Goal: Task Accomplishment & Management: Use online tool/utility

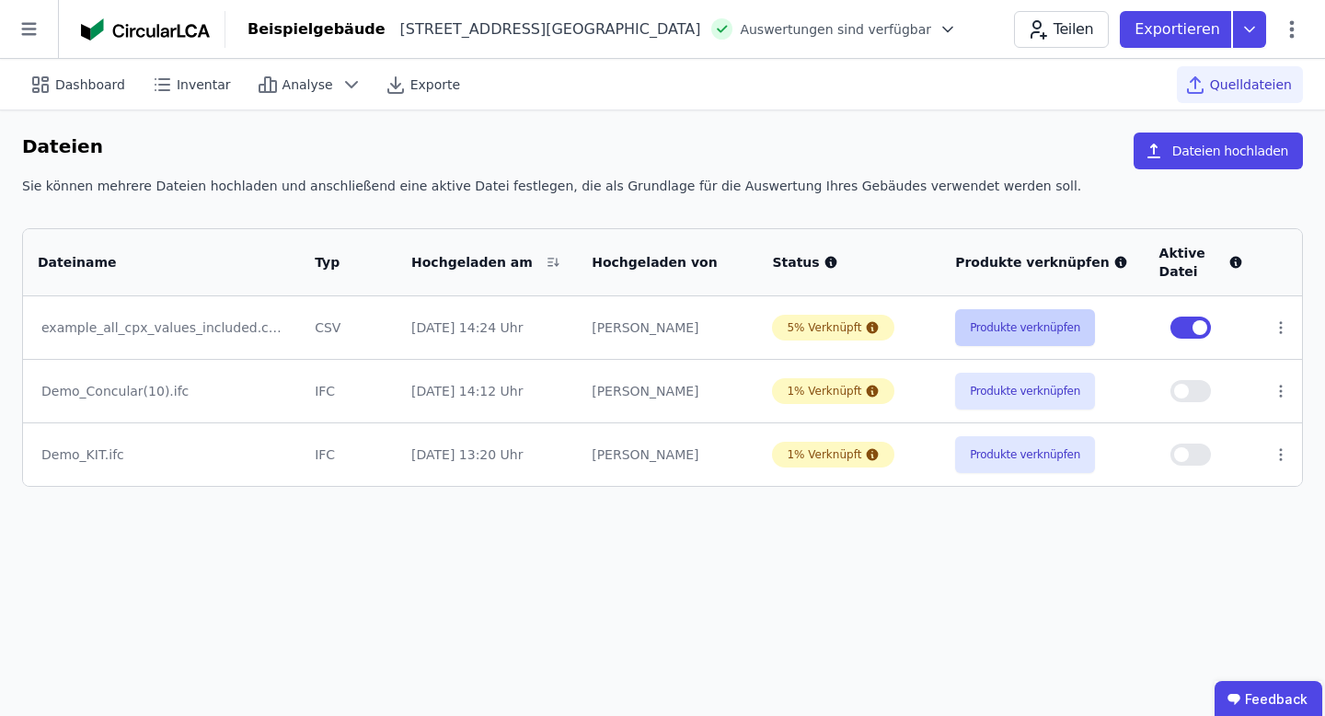
click at [1010, 336] on button "Produkte verknüpfen" at bounding box center [1025, 327] width 140 height 37
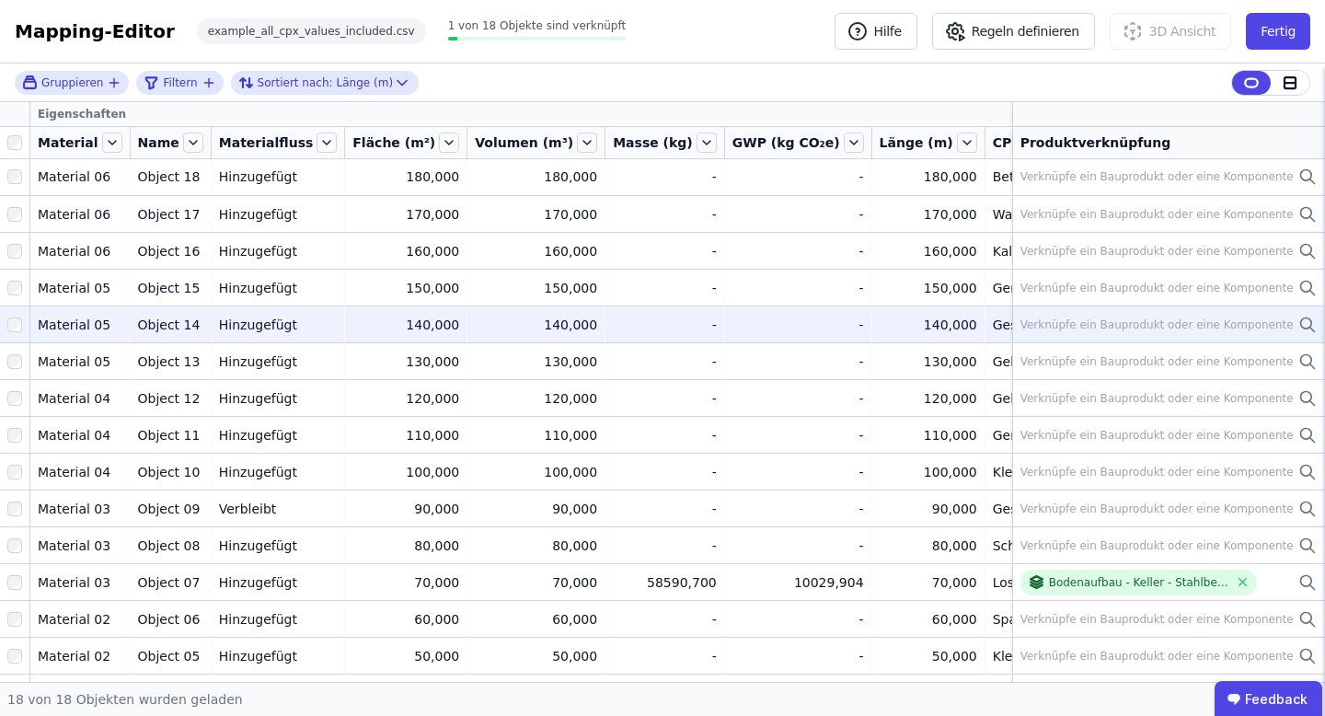
click at [1187, 339] on td "Verknüpfe ein Bauprodukt oder eine Komponente Verknüpfe ein Bauprodukt oder ein…" at bounding box center [1168, 323] width 313 height 37
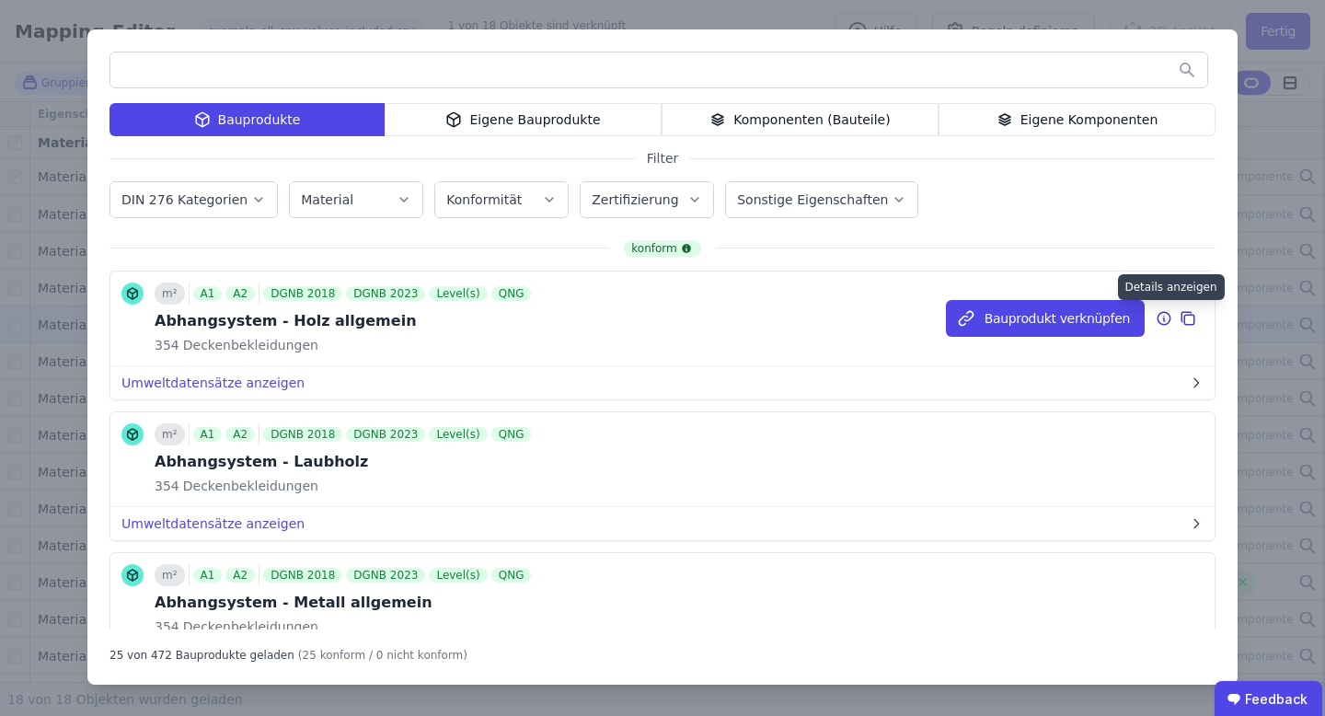
click at [1164, 312] on icon at bounding box center [1163, 318] width 13 height 13
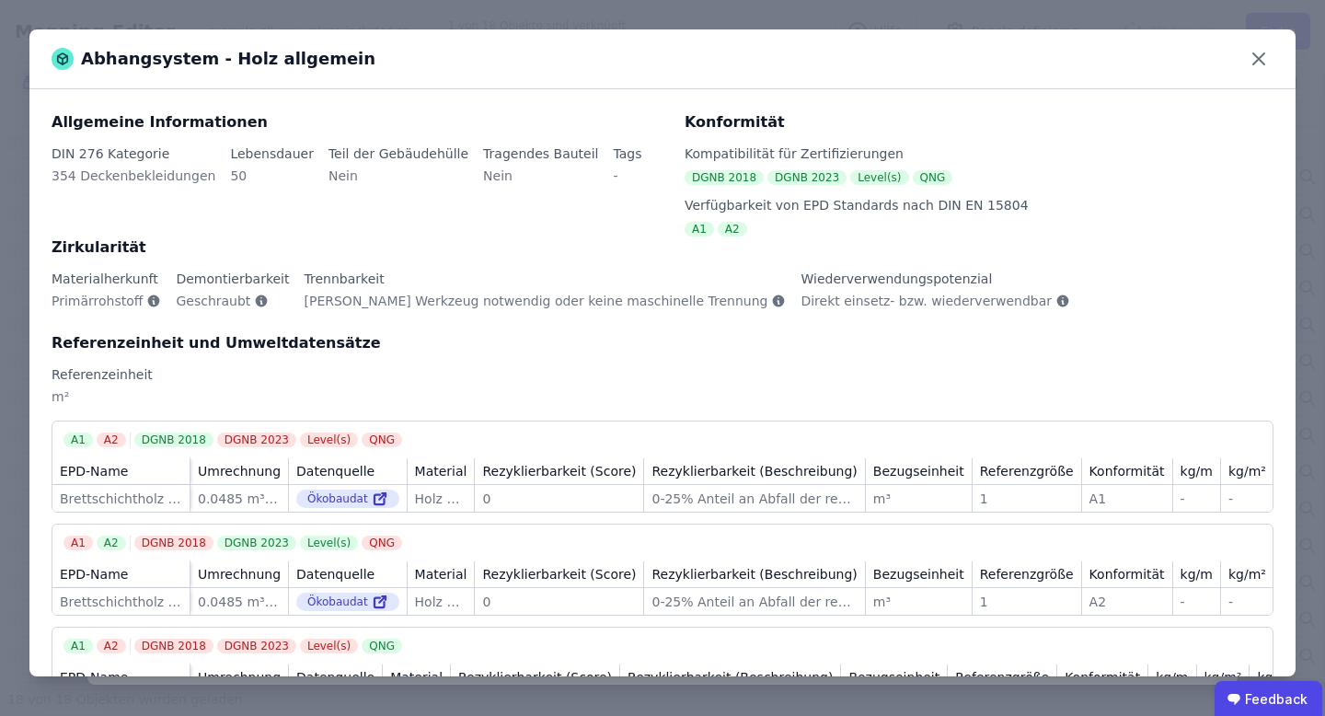
scroll to position [6, 0]
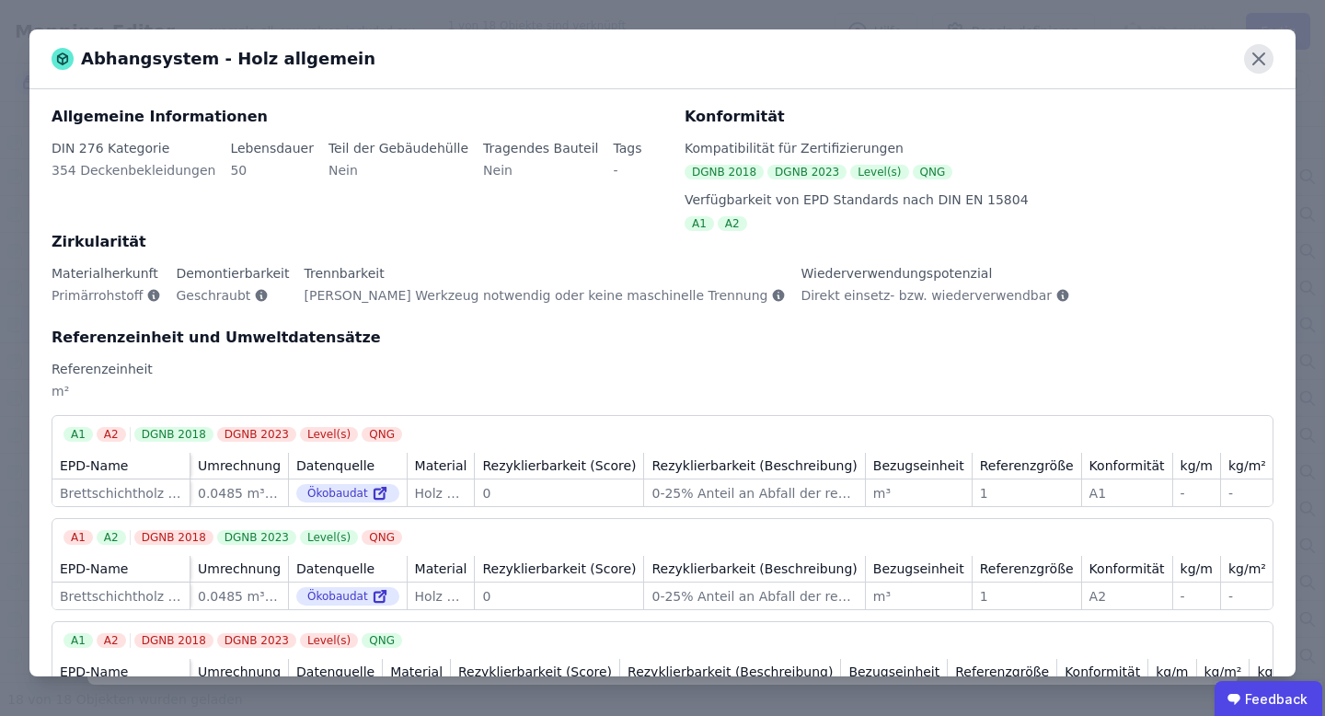
click at [1260, 55] on icon at bounding box center [1258, 58] width 11 height 11
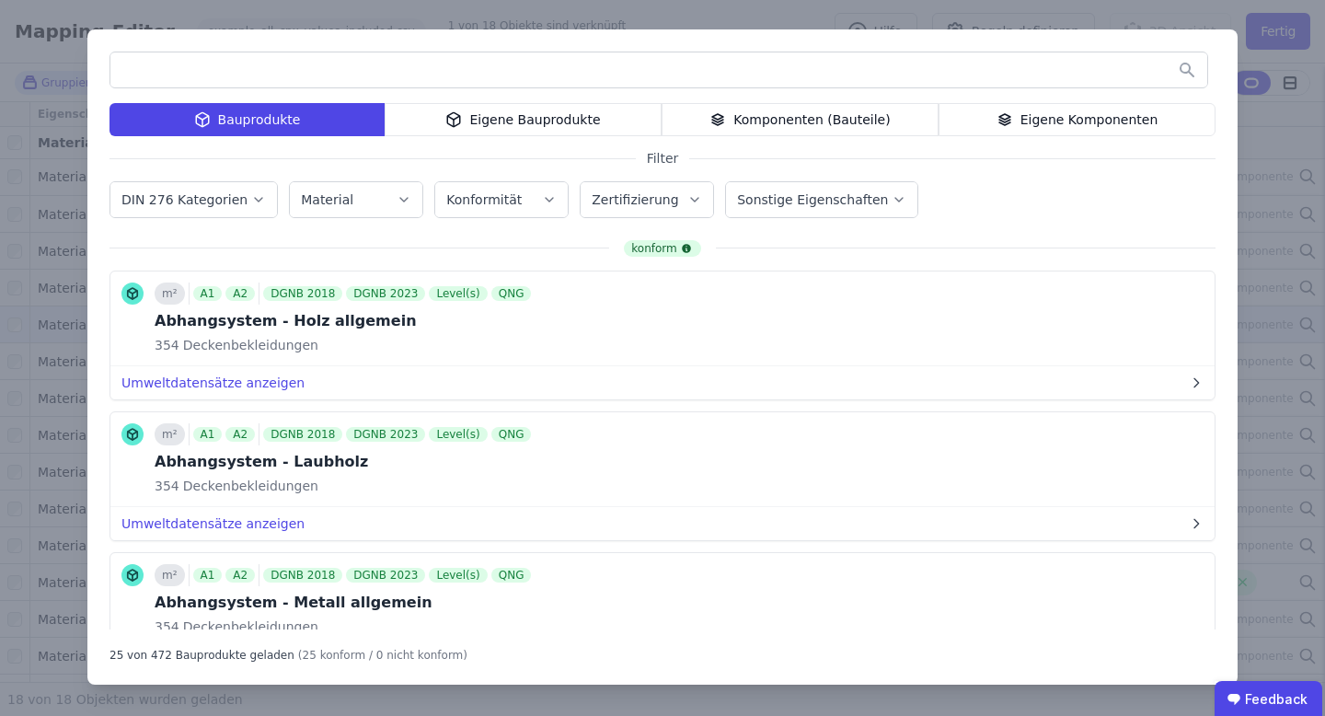
click at [523, 117] on div "Eigene Bauprodukte" at bounding box center [523, 119] width 277 height 33
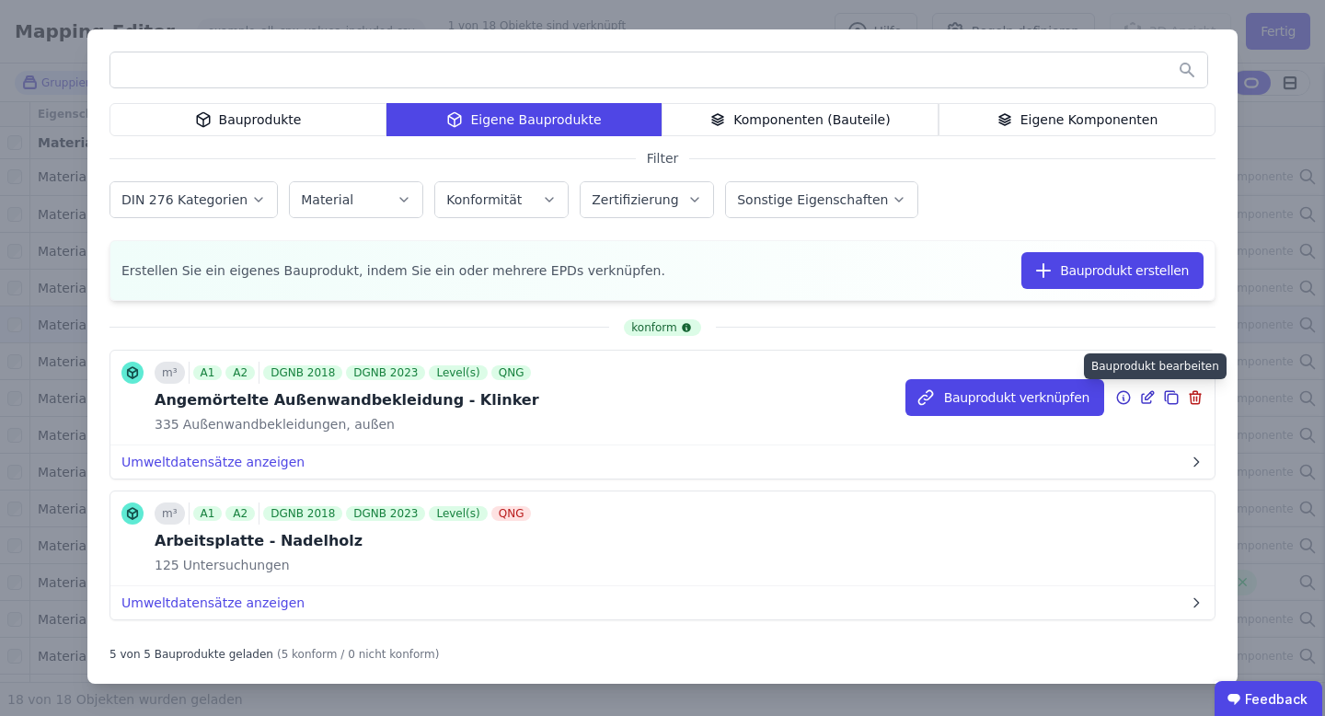
click at [1154, 394] on icon at bounding box center [1147, 397] width 17 height 22
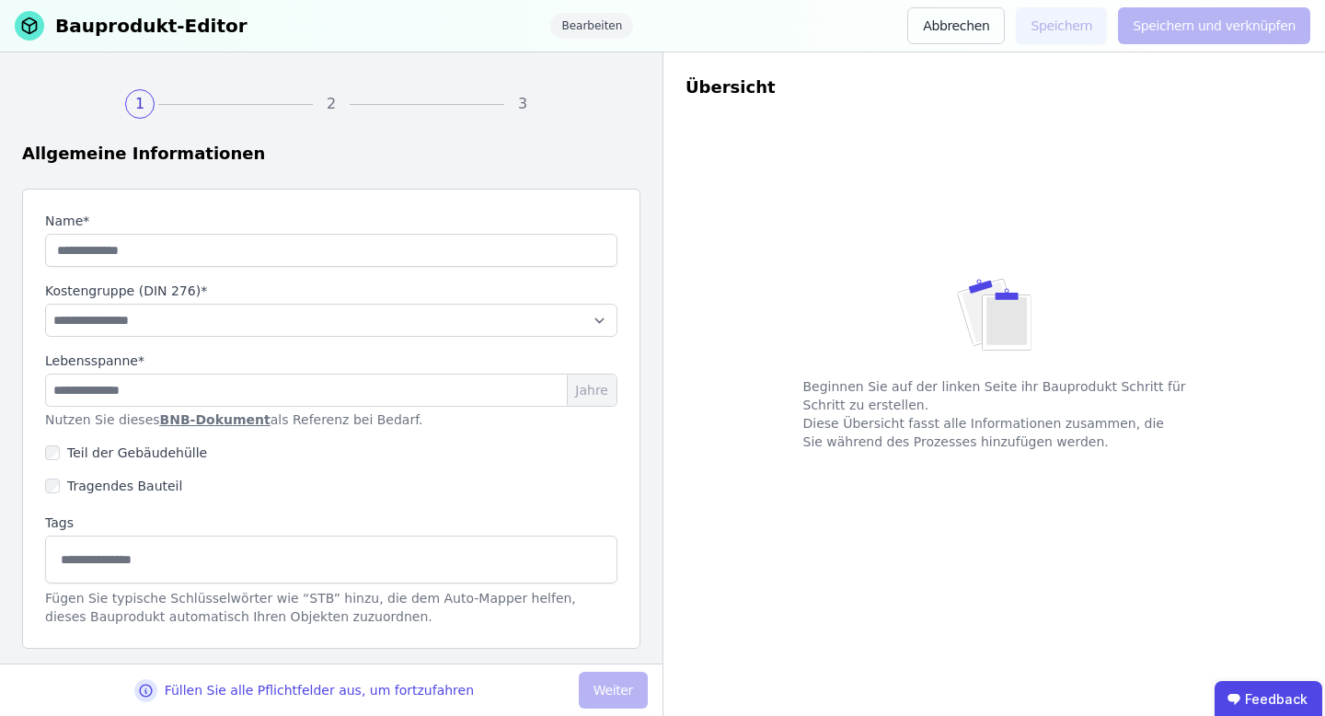
type input "**********"
select select "**********"
type input "**"
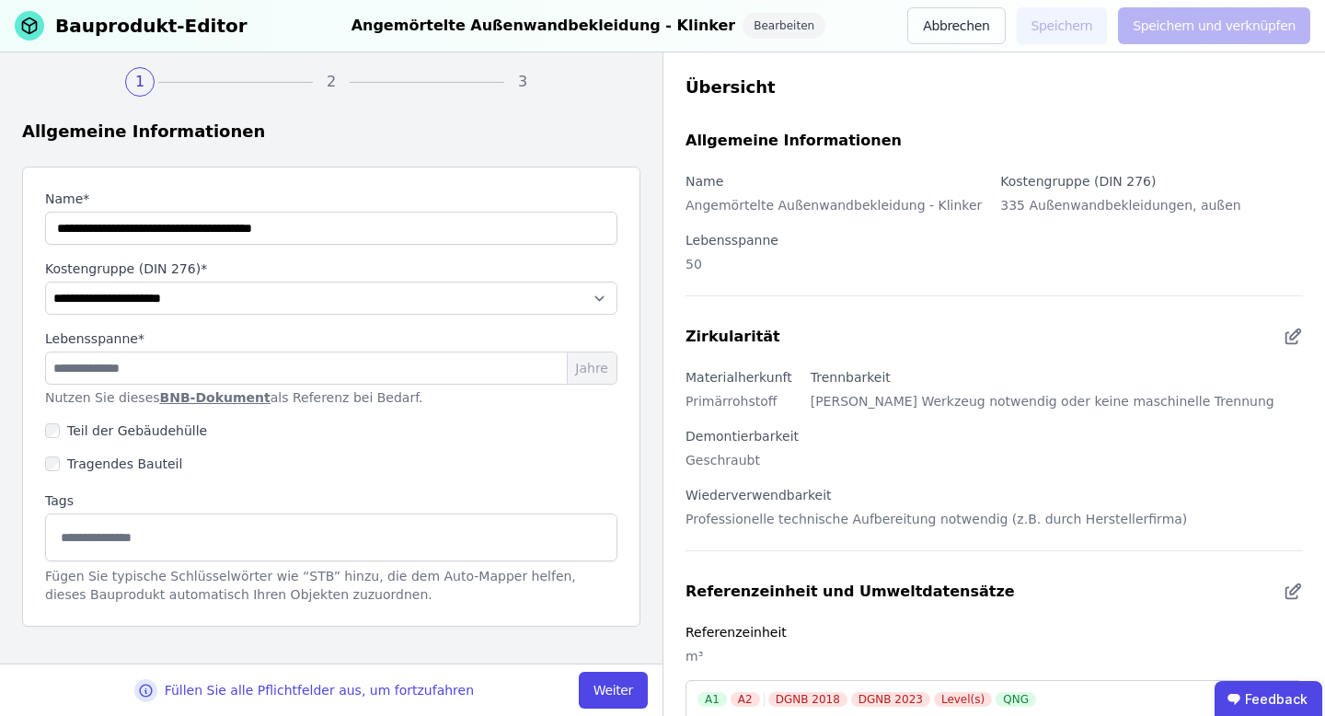
scroll to position [20, 0]
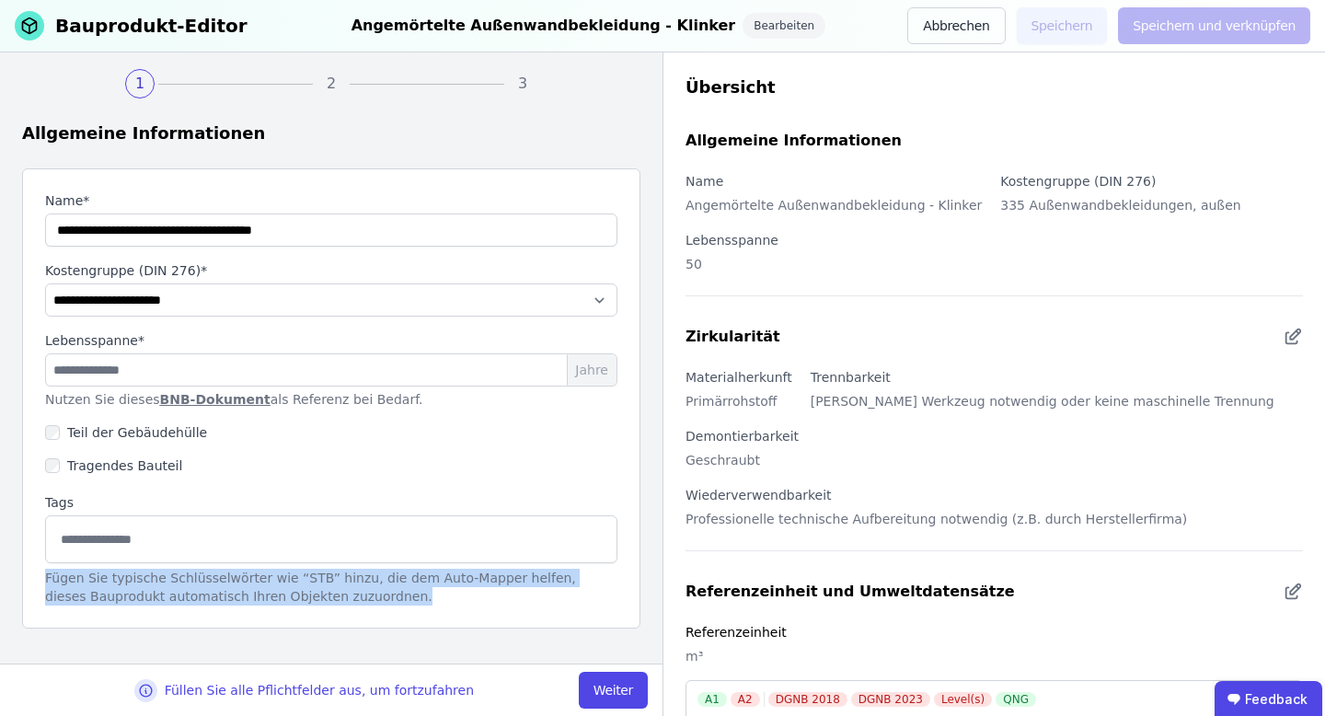
drag, startPoint x: 369, startPoint y: 602, endPoint x: 97, endPoint y: 579, distance: 273.3
click at [19, 576] on div "**********" at bounding box center [331, 357] width 662 height 611
copy div "Fügen Sie typische Schlüsselwörter wie “STB” hinzu, die dem Auto-Mapper helfen,…"
click at [989, 34] on button "Abbrechen" at bounding box center [956, 25] width 98 height 37
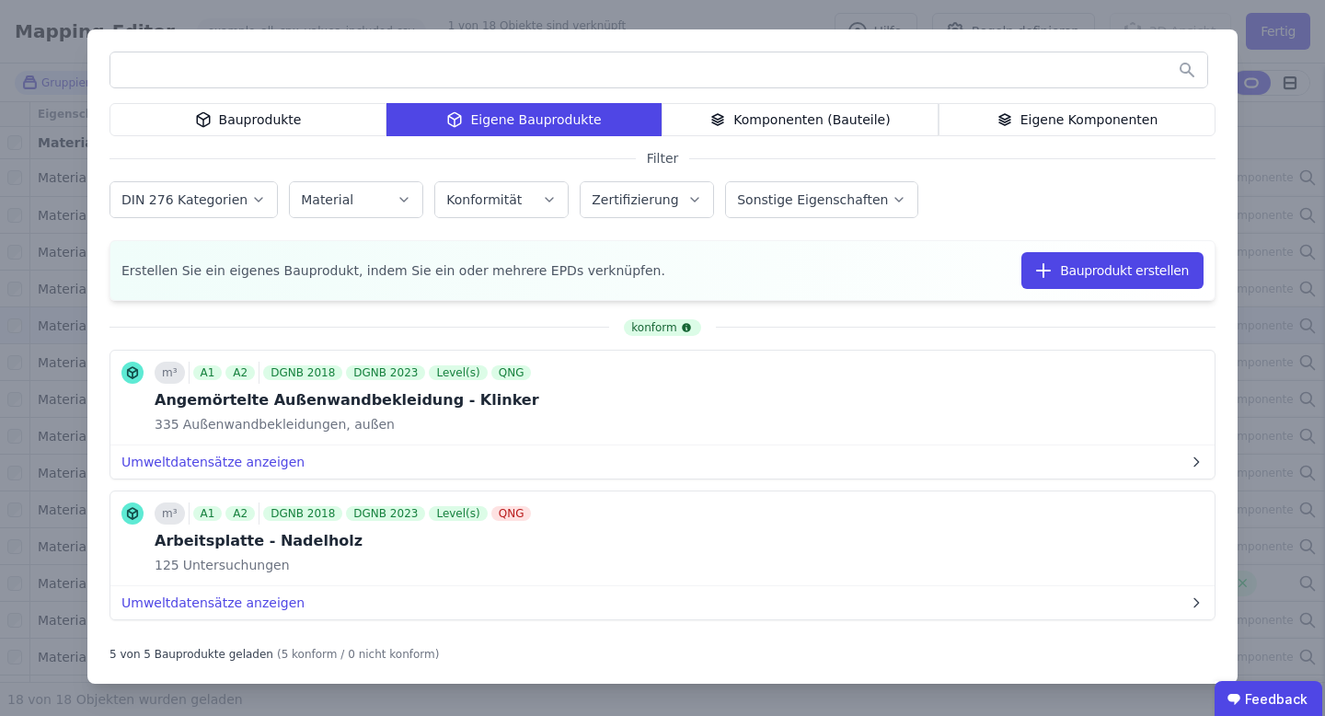
click at [1253, 113] on div "Bauprodukte Eigene Bauprodukte Komponenten (Bauteile) Eigene Komponenten Filter…" at bounding box center [662, 358] width 1325 height 716
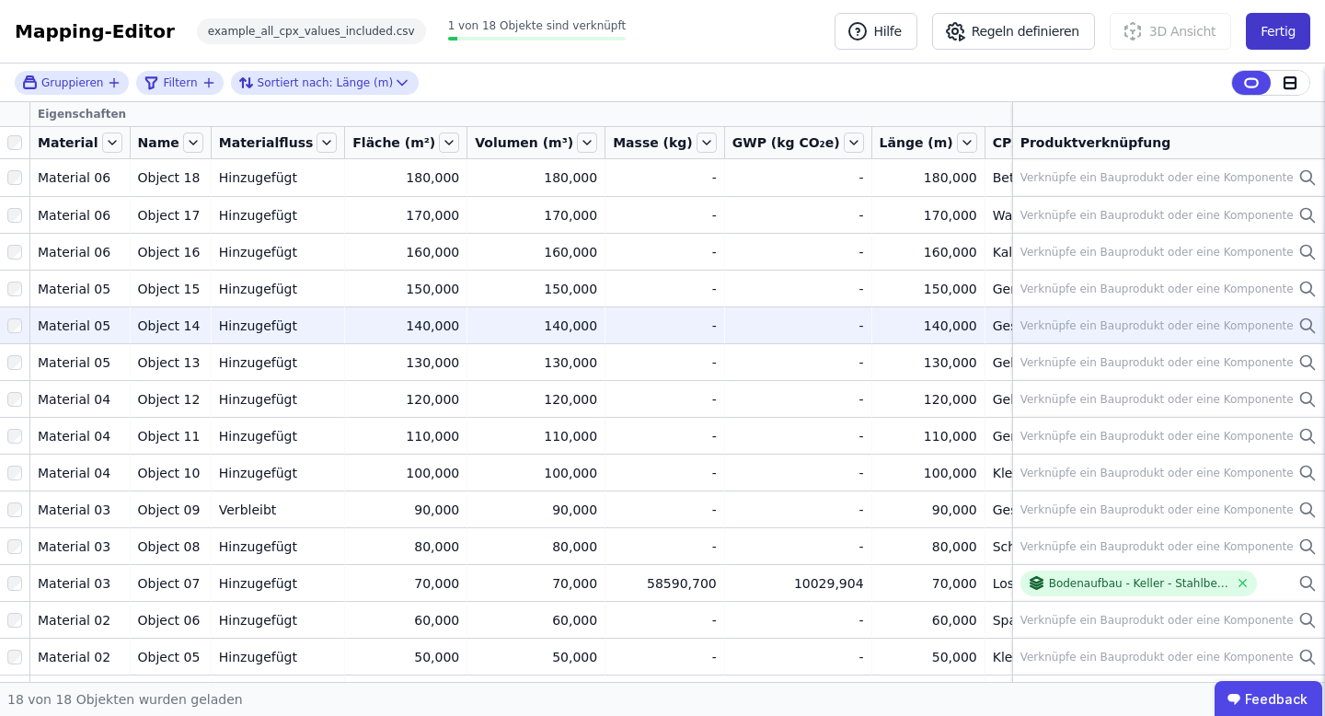
click at [1287, 32] on button "Fertig" at bounding box center [1278, 31] width 64 height 37
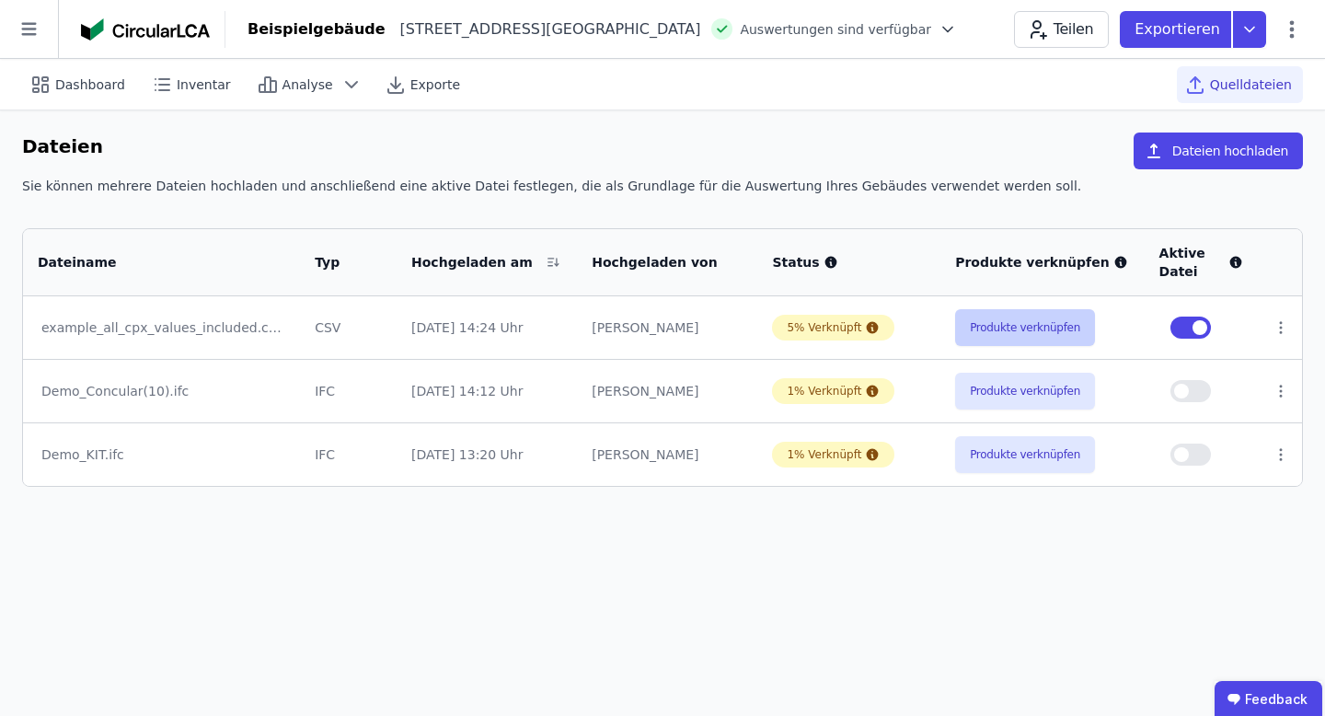
click at [1042, 328] on button "Produkte verknüpfen" at bounding box center [1025, 327] width 140 height 37
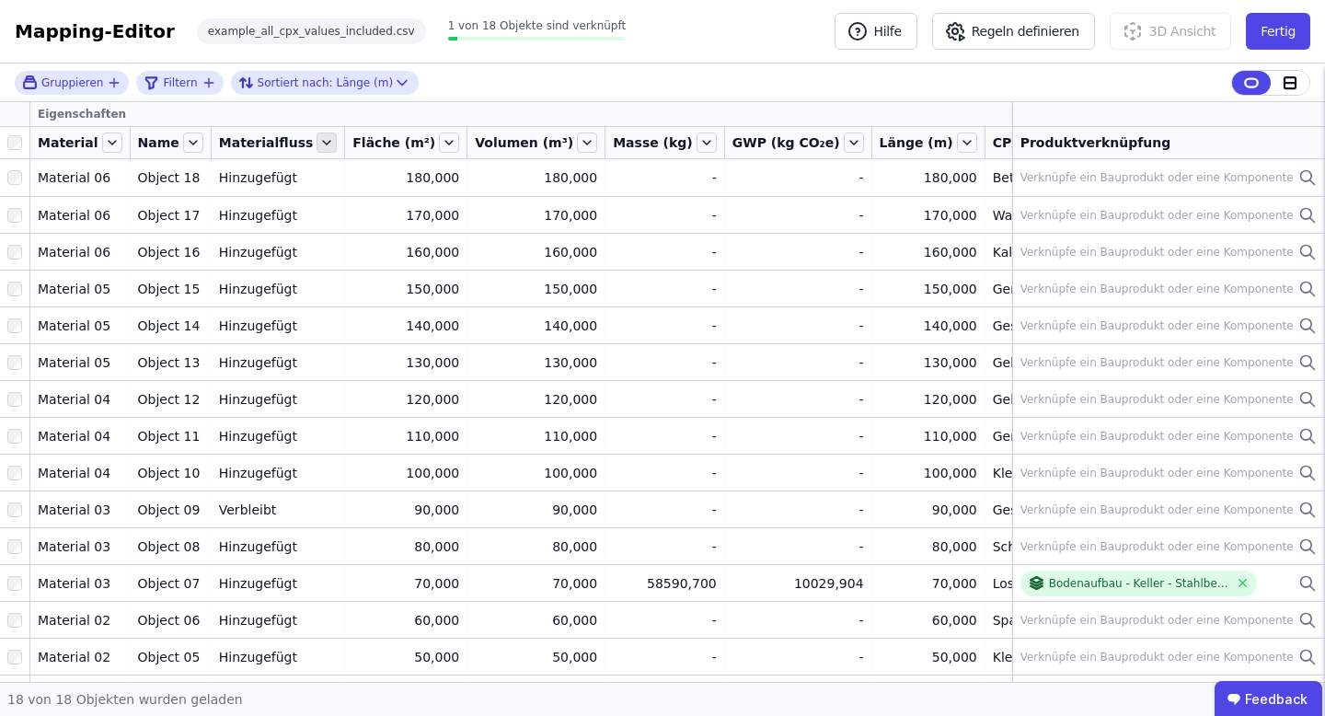
click at [316, 147] on icon at bounding box center [326, 142] width 20 height 20
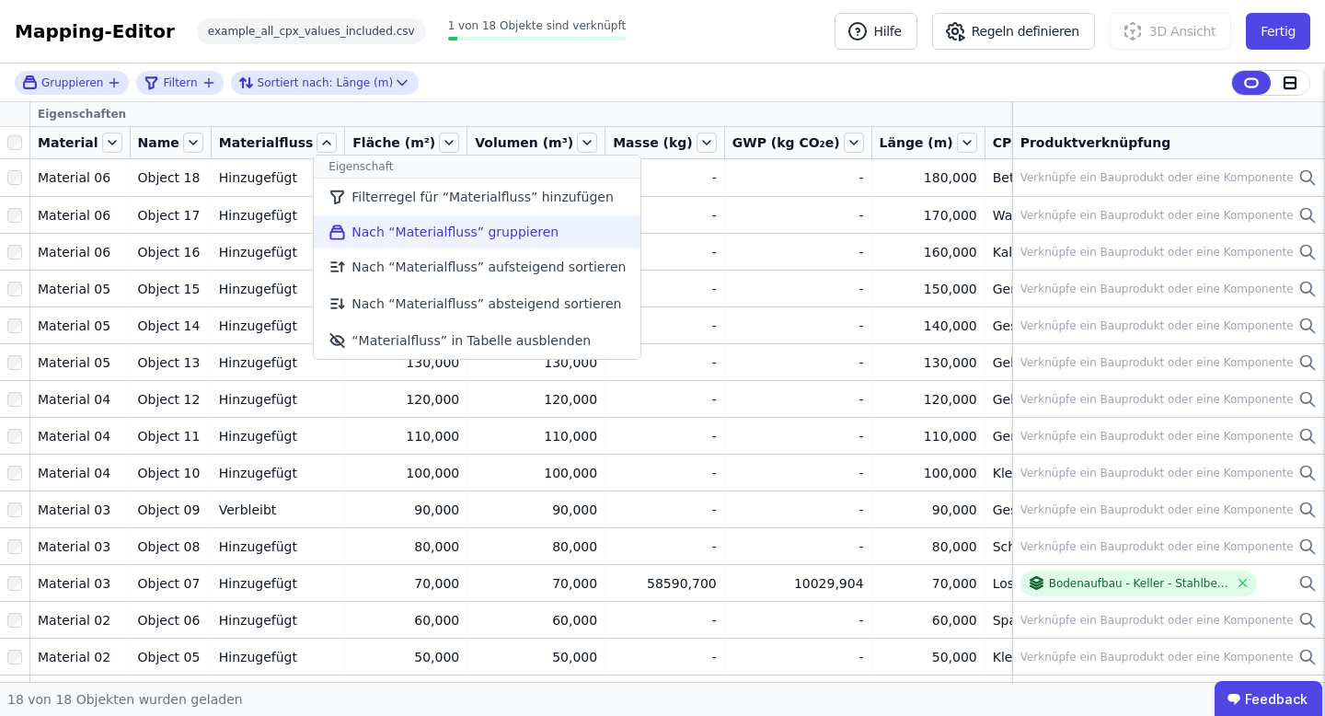
click at [357, 236] on li "Nach “Materialfluss” gruppieren" at bounding box center [477, 231] width 327 height 33
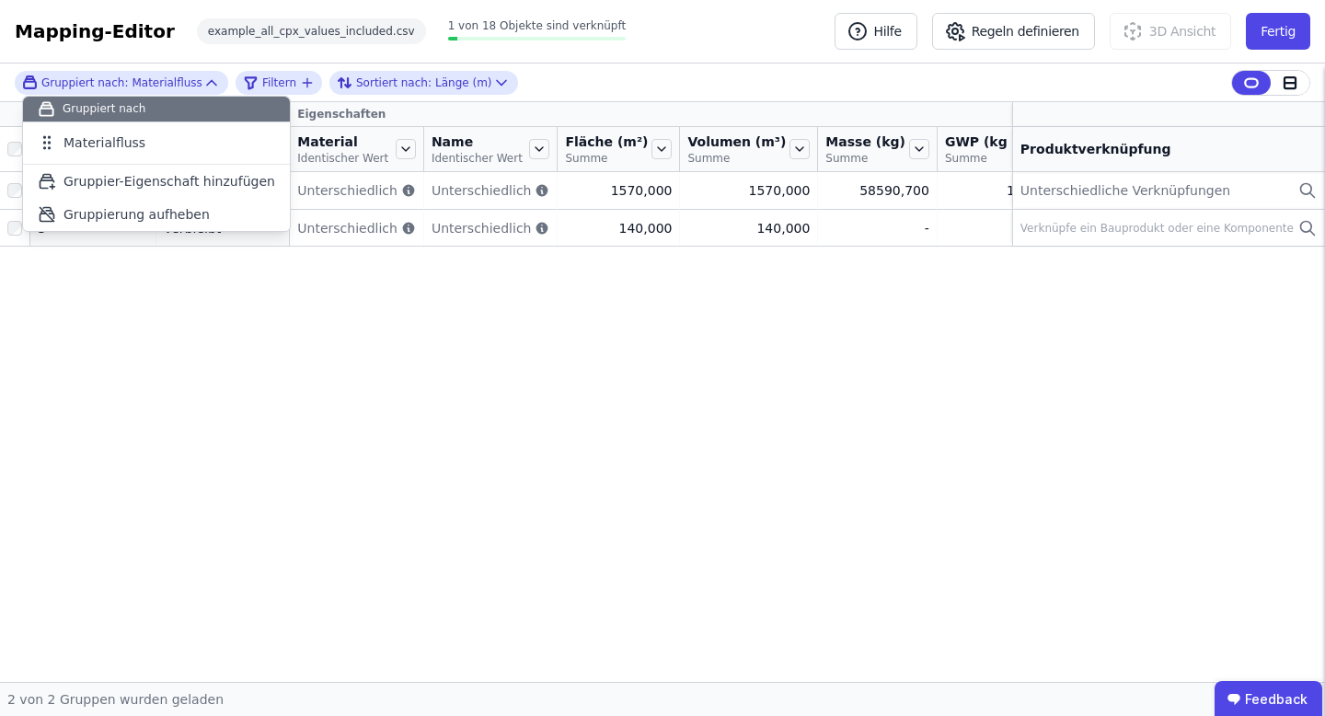
click at [494, 312] on div "Gruppier-Eigenschaften Eigenschaften Anzahl Objekte Materialfluss Material Iden…" at bounding box center [662, 392] width 1325 height 580
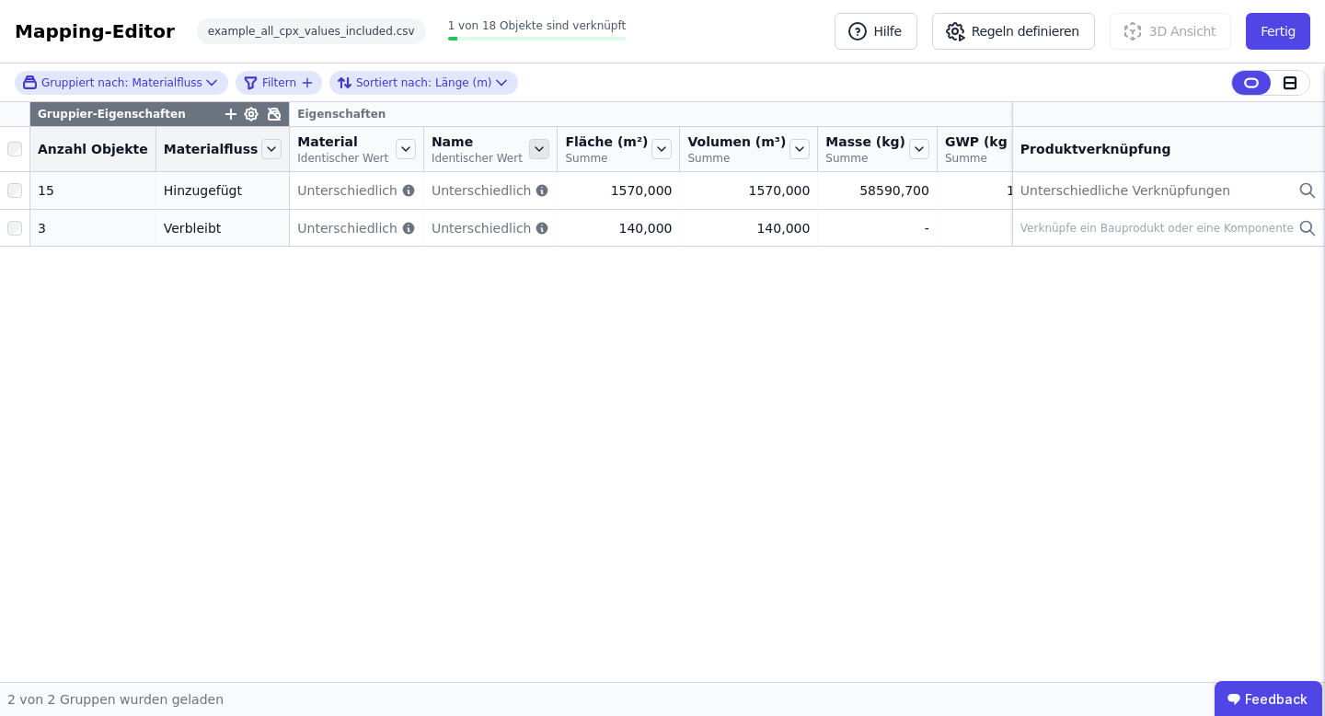
click at [529, 147] on icon at bounding box center [539, 149] width 20 height 20
click at [330, 439] on div "Gruppier-Eigenschaften Eigenschaften Anzahl Objekte Materialfluss Material Iden…" at bounding box center [662, 392] width 1325 height 580
click at [267, 114] on icon at bounding box center [274, 114] width 15 height 15
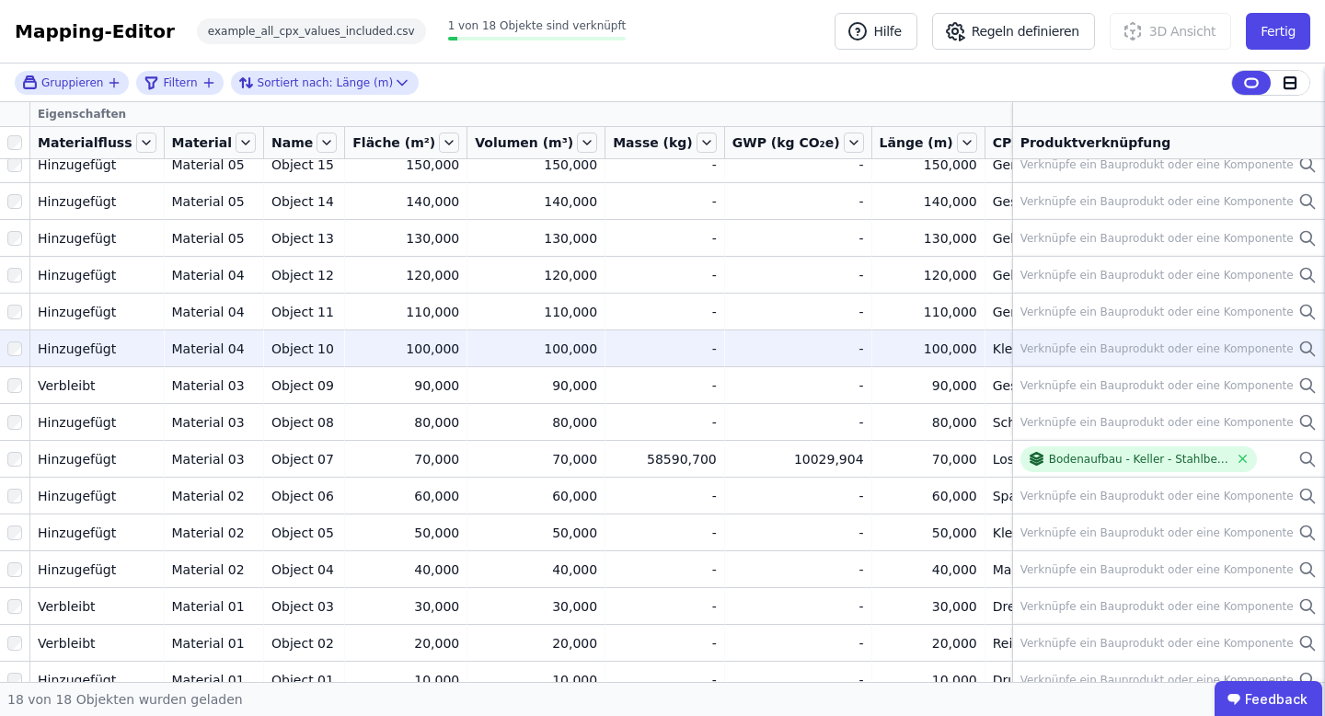
scroll to position [141, 0]
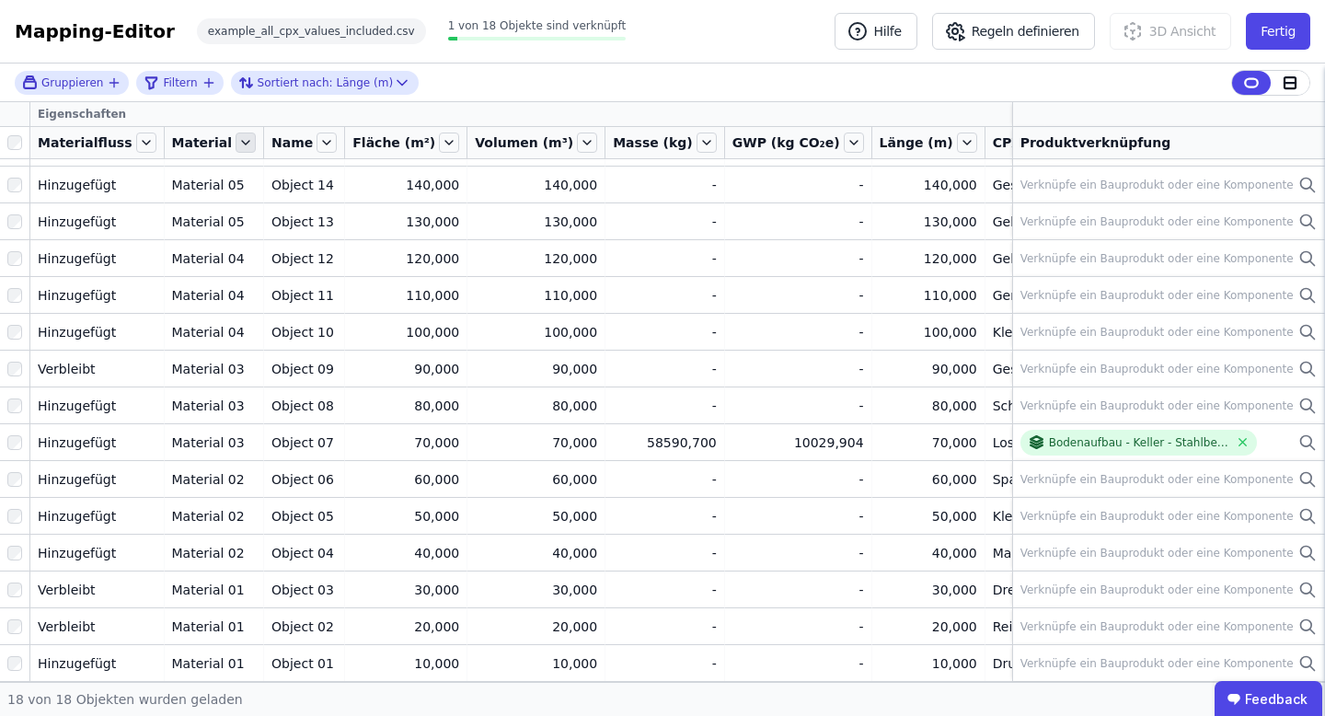
click at [236, 144] on icon at bounding box center [246, 142] width 20 height 20
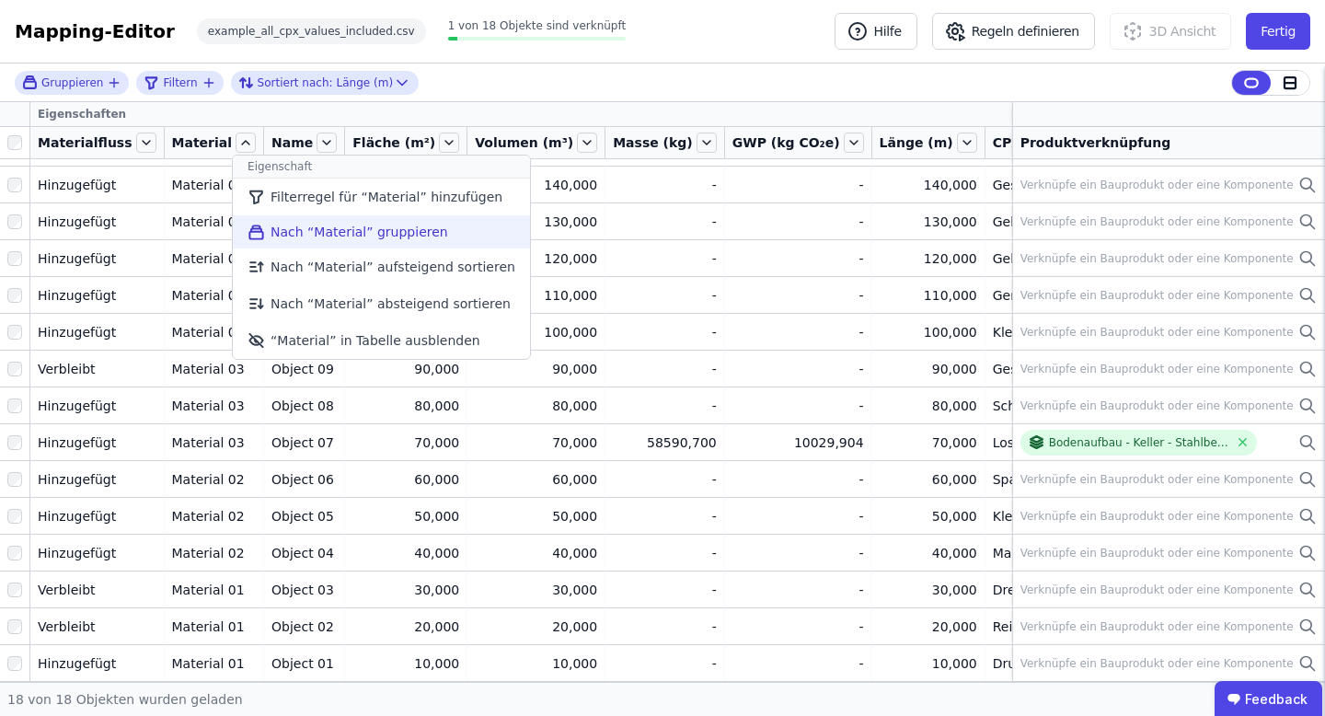
click at [263, 246] on li "Nach “Material” gruppieren" at bounding box center [381, 231] width 297 height 33
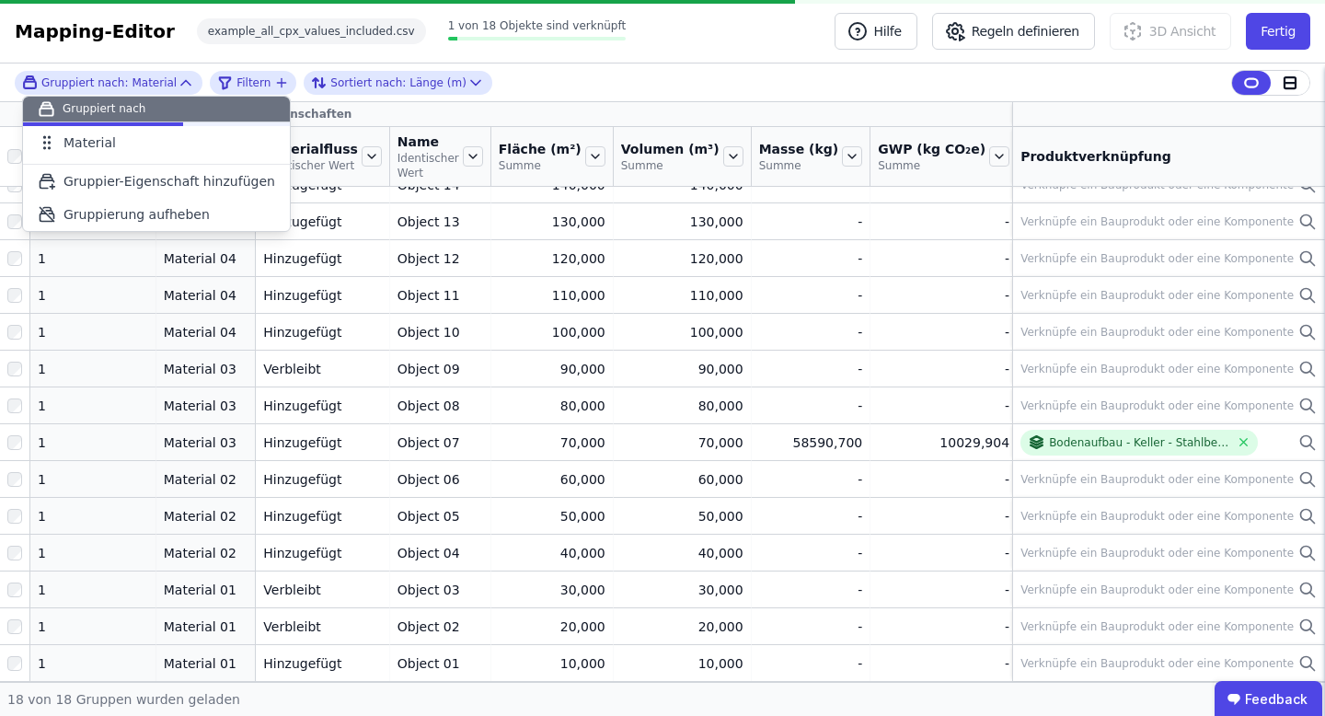
scroll to position [0, 0]
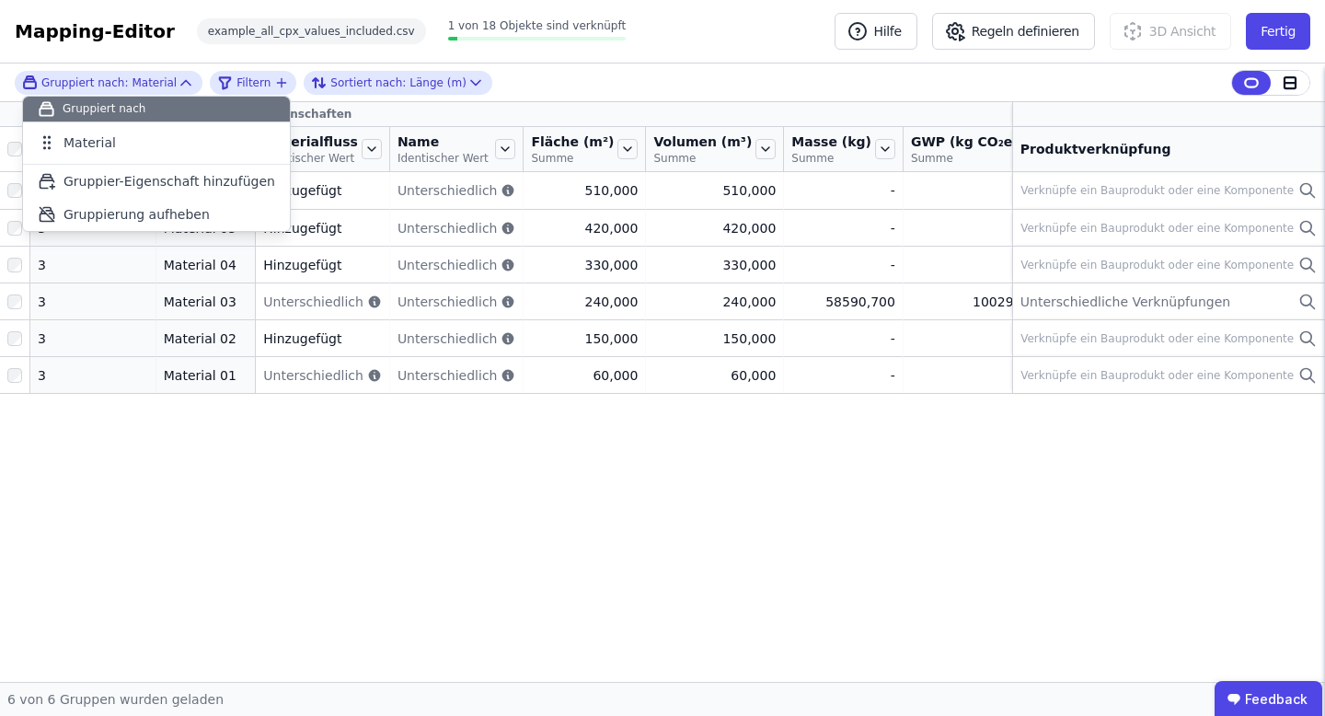
click at [147, 512] on div "Gruppier-Eigenschaften Eigenschaften Anzahl Objekte Material Materialfluss Iden…" at bounding box center [662, 392] width 1325 height 580
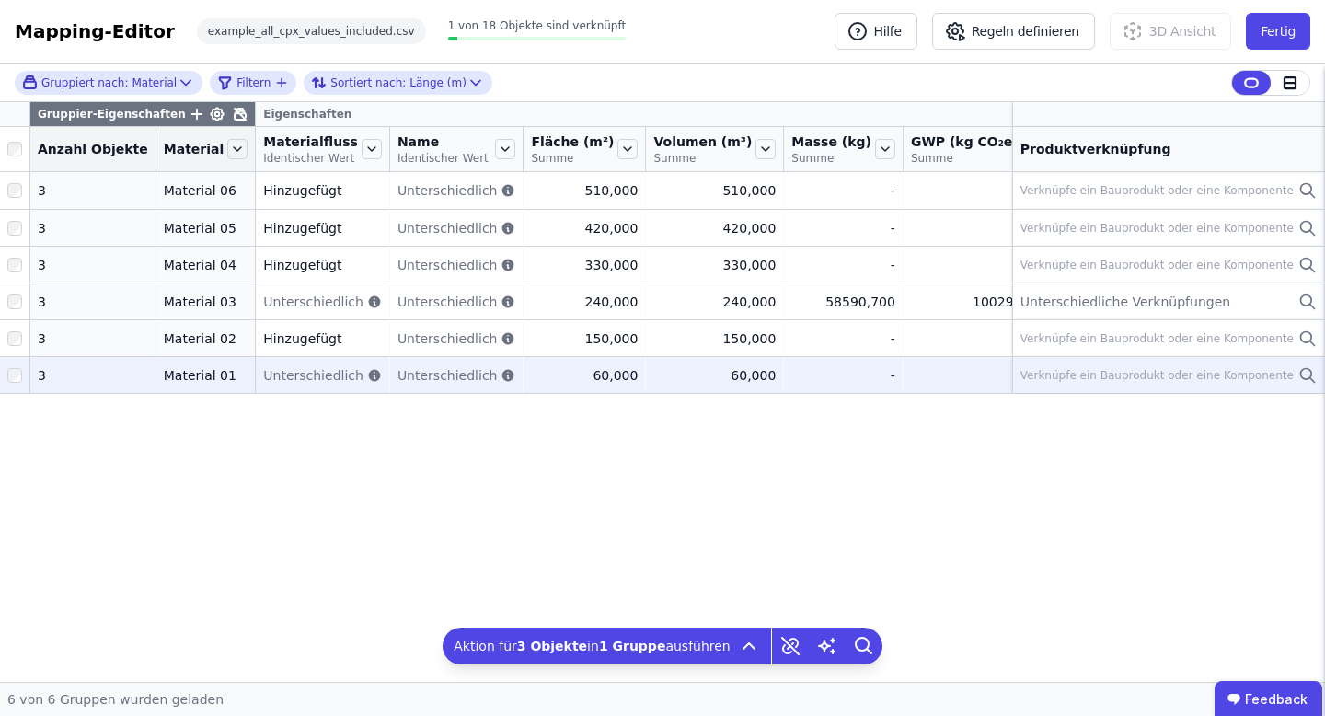
drag, startPoint x: 332, startPoint y: 478, endPoint x: 435, endPoint y: 381, distance: 141.9
click at [330, 481] on div "Gruppier-Eigenschaften Eigenschaften Anzahl Objekte Material Materialfluss Iden…" at bounding box center [662, 392] width 1325 height 580
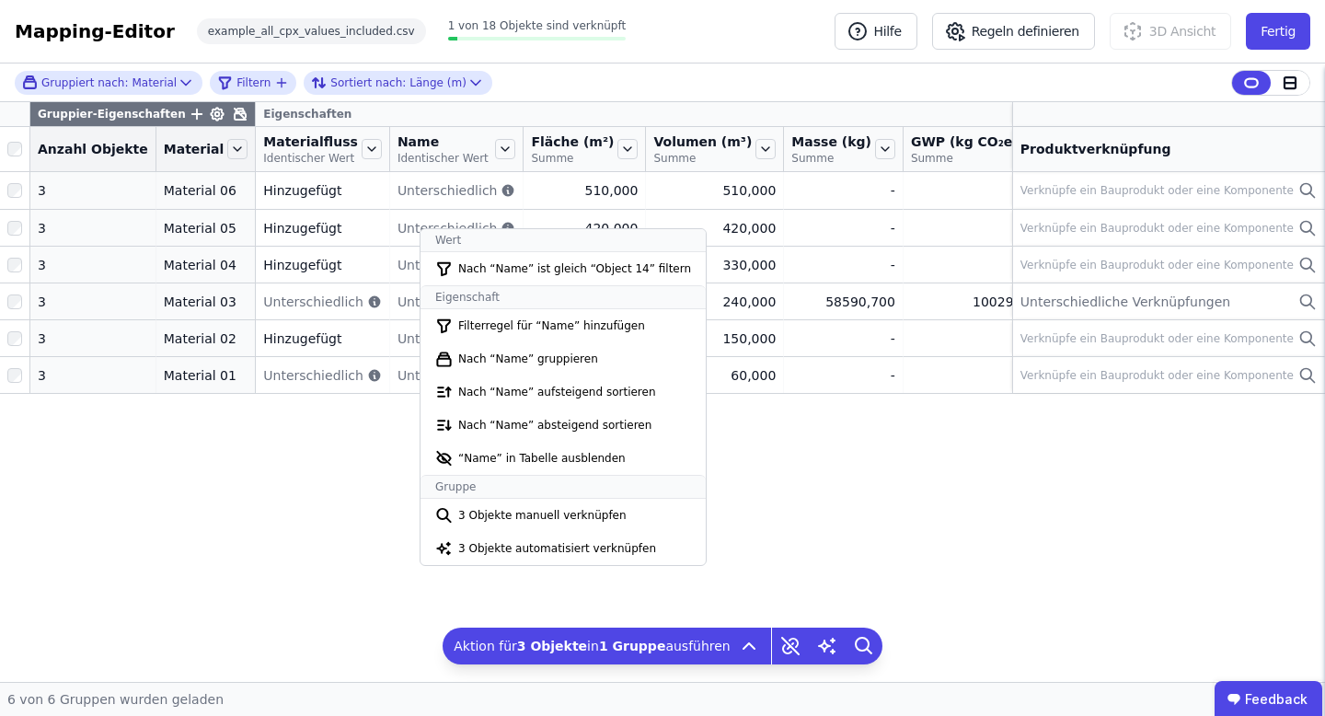
click at [194, 567] on div "Gruppier-Eigenschaften Eigenschaften Anzahl Objekte Material Materialfluss Iden…" at bounding box center [662, 392] width 1325 height 580
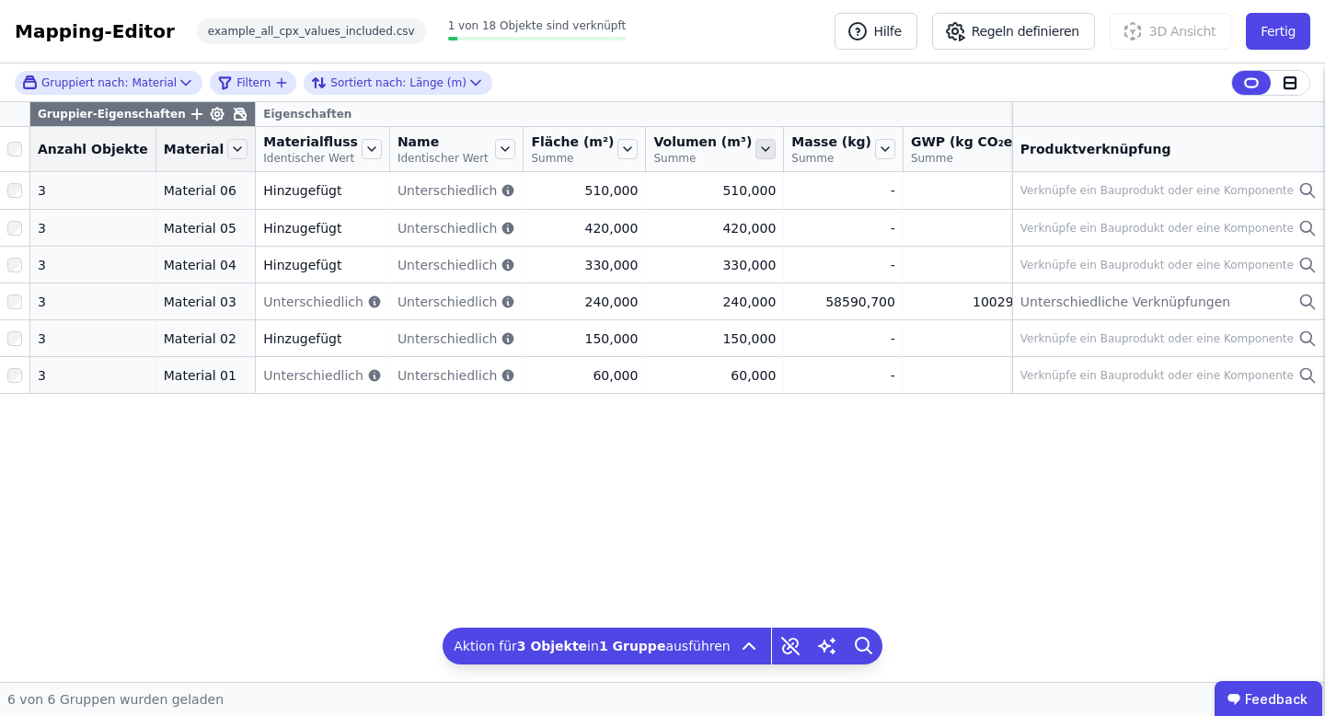
click at [762, 149] on icon at bounding box center [765, 149] width 7 height 4
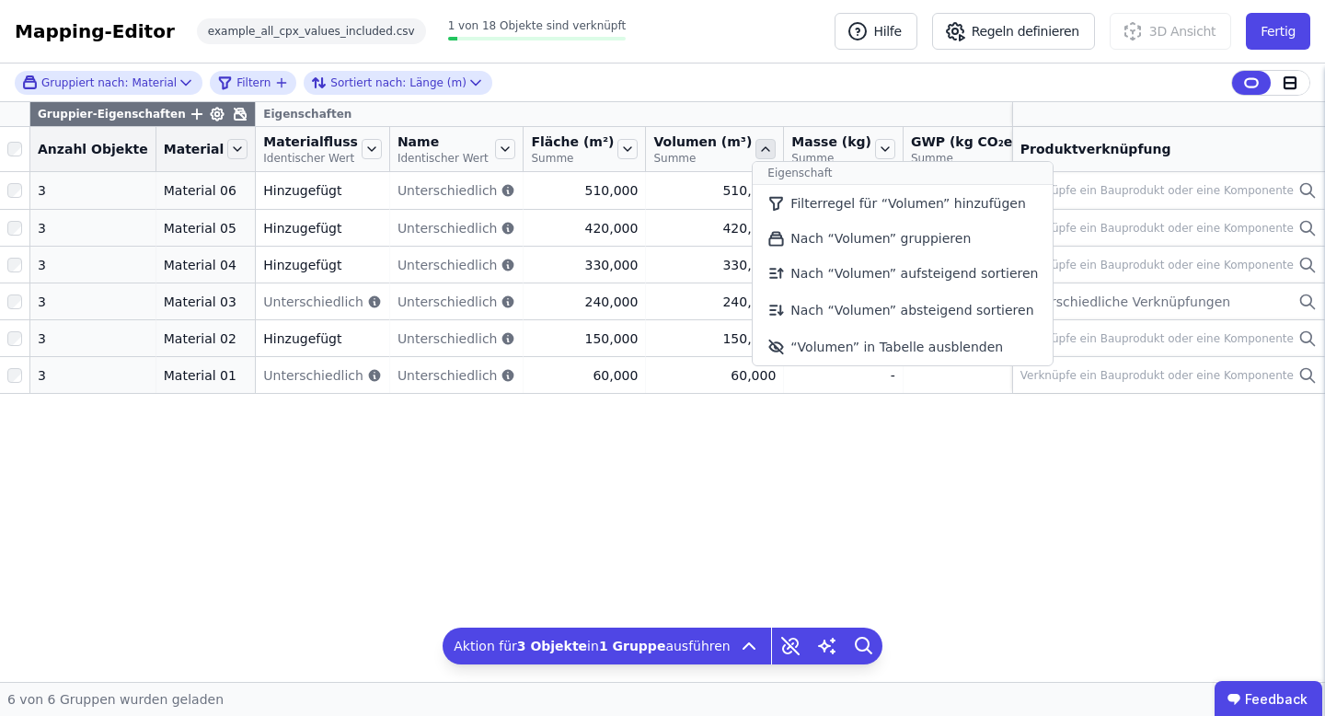
click at [755, 147] on icon at bounding box center [765, 149] width 20 height 20
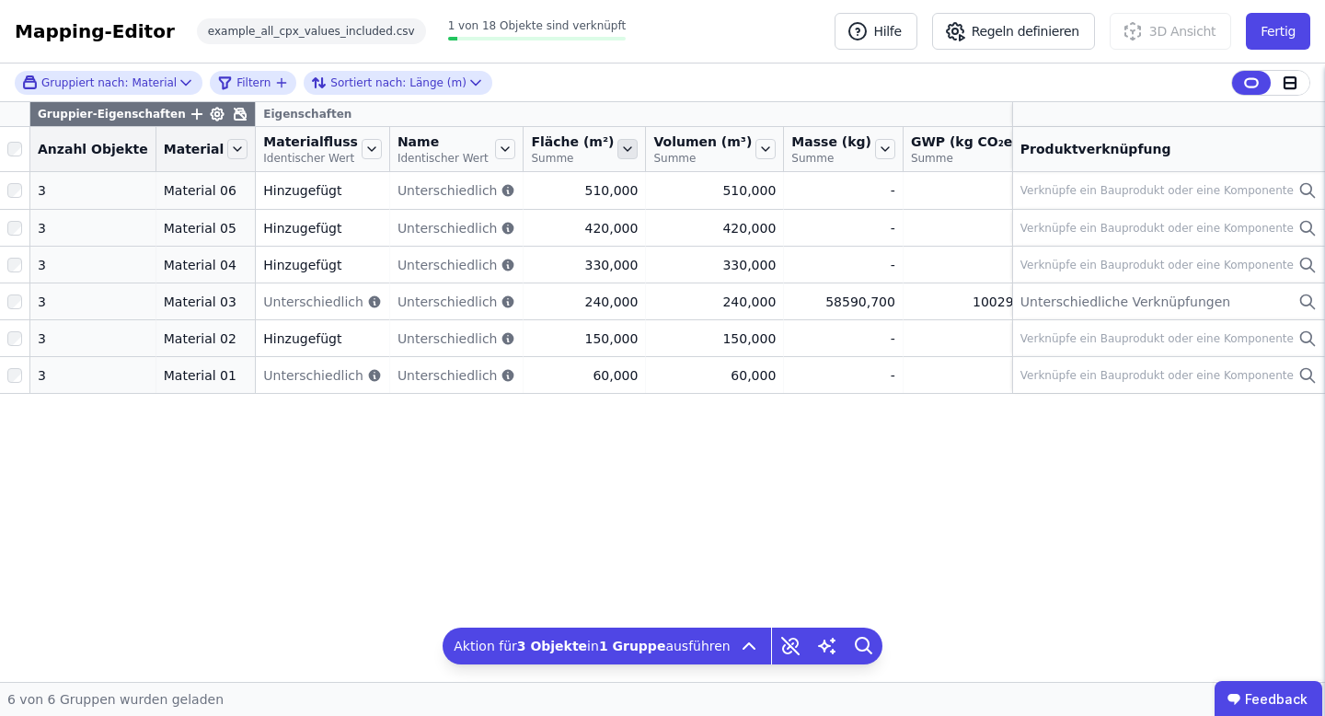
click at [617, 149] on icon at bounding box center [627, 149] width 20 height 20
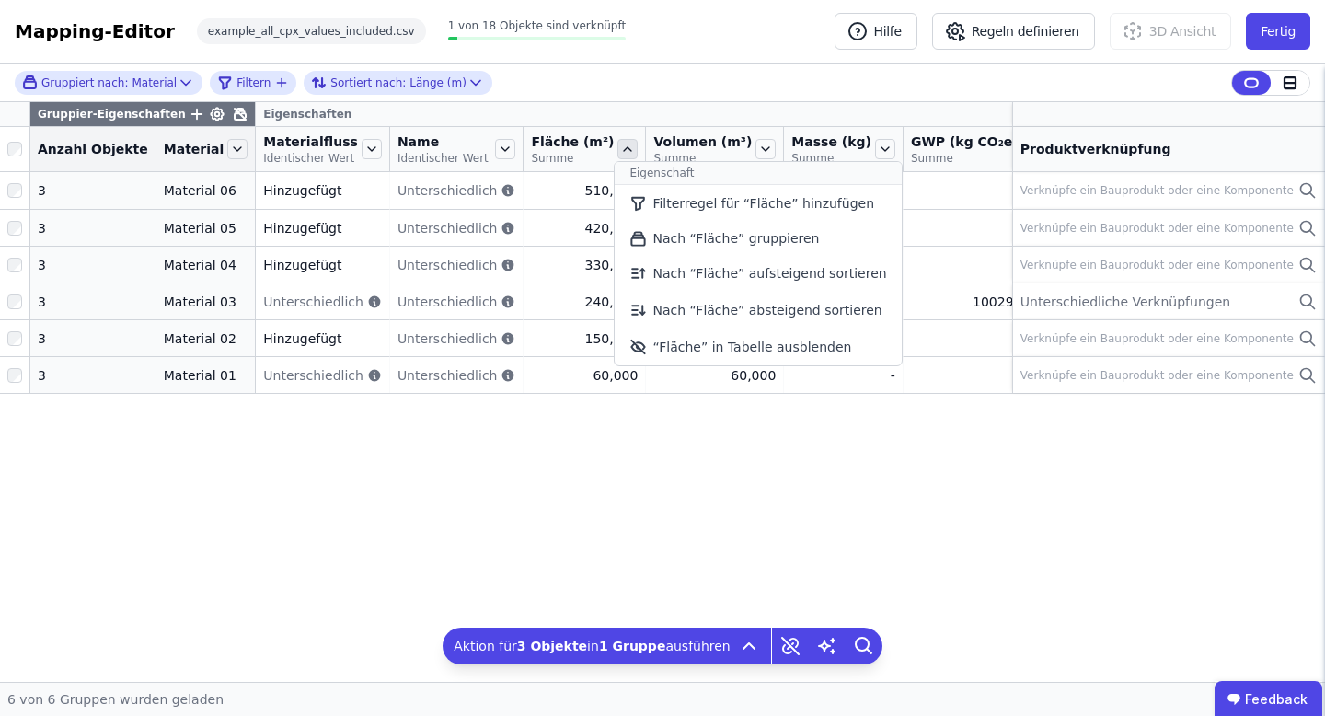
click at [617, 149] on icon at bounding box center [627, 149] width 20 height 20
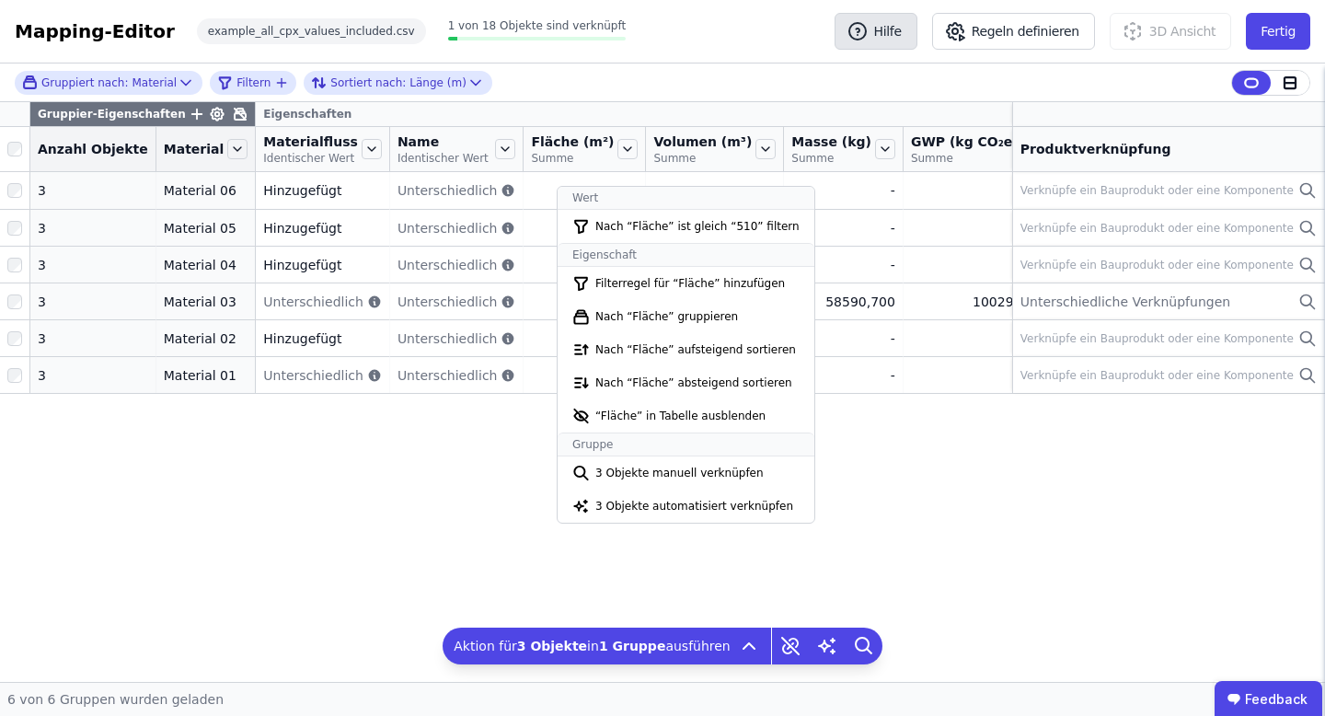
click at [880, 32] on button "Hilfe" at bounding box center [875, 31] width 83 height 37
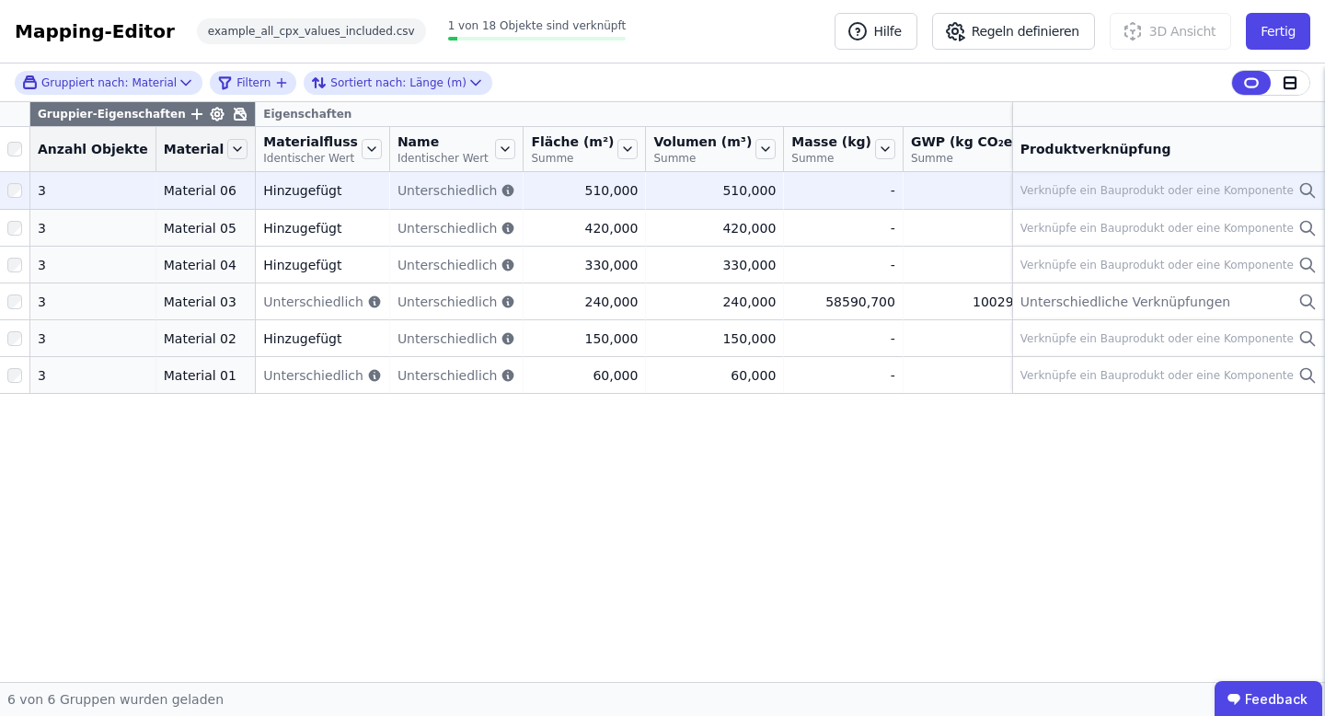
click at [17, 178] on div at bounding box center [14, 190] width 29 height 33
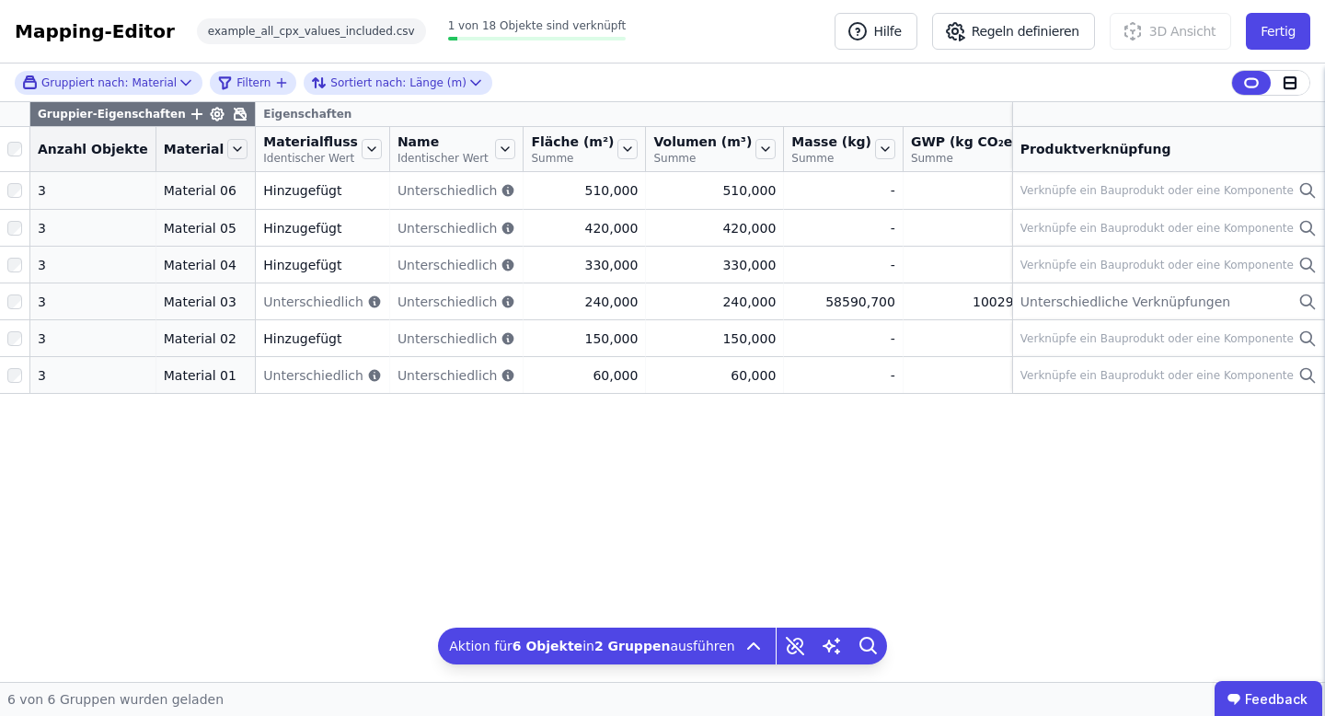
click at [372, 512] on div "Gruppier-Eigenschaften Eigenschaften Anzahl Objekte Material Materialfluss Iden…" at bounding box center [662, 392] width 1325 height 580
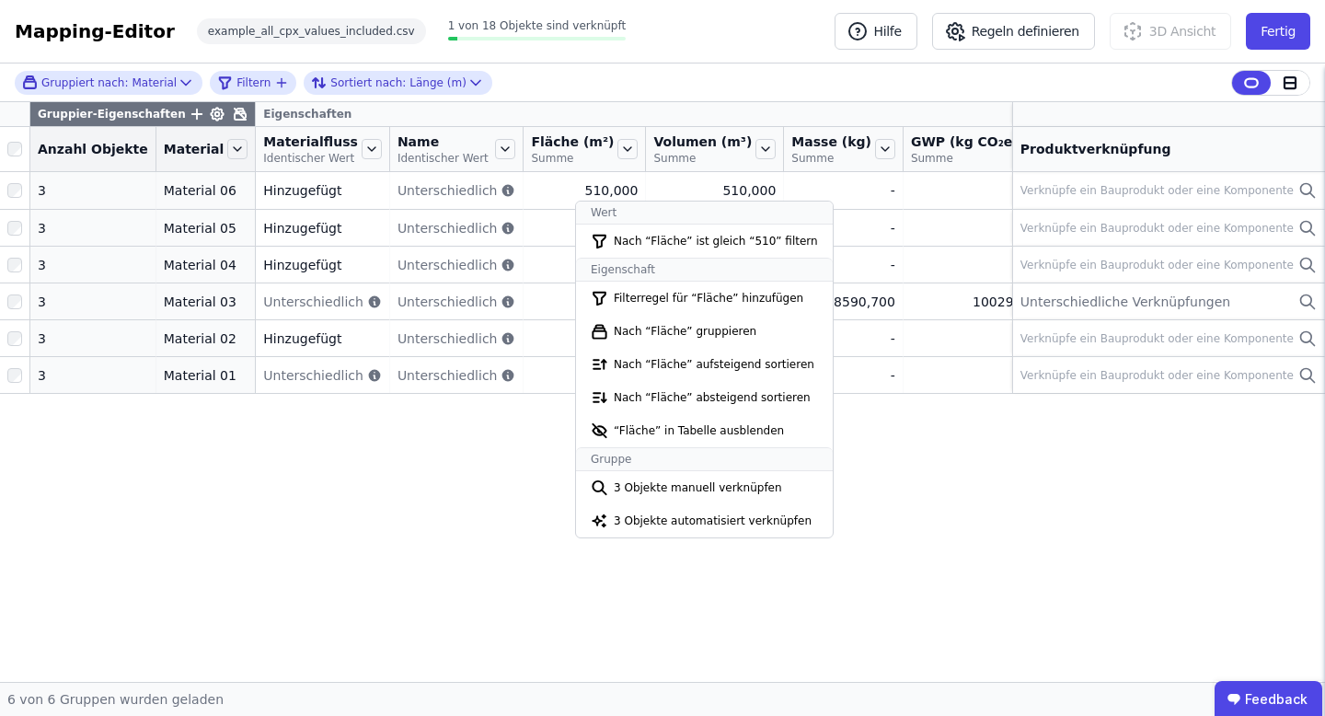
click at [399, 532] on div "Gruppier-Eigenschaften Eigenschaften Anzahl Objekte Material Materialfluss Iden…" at bounding box center [662, 392] width 1325 height 580
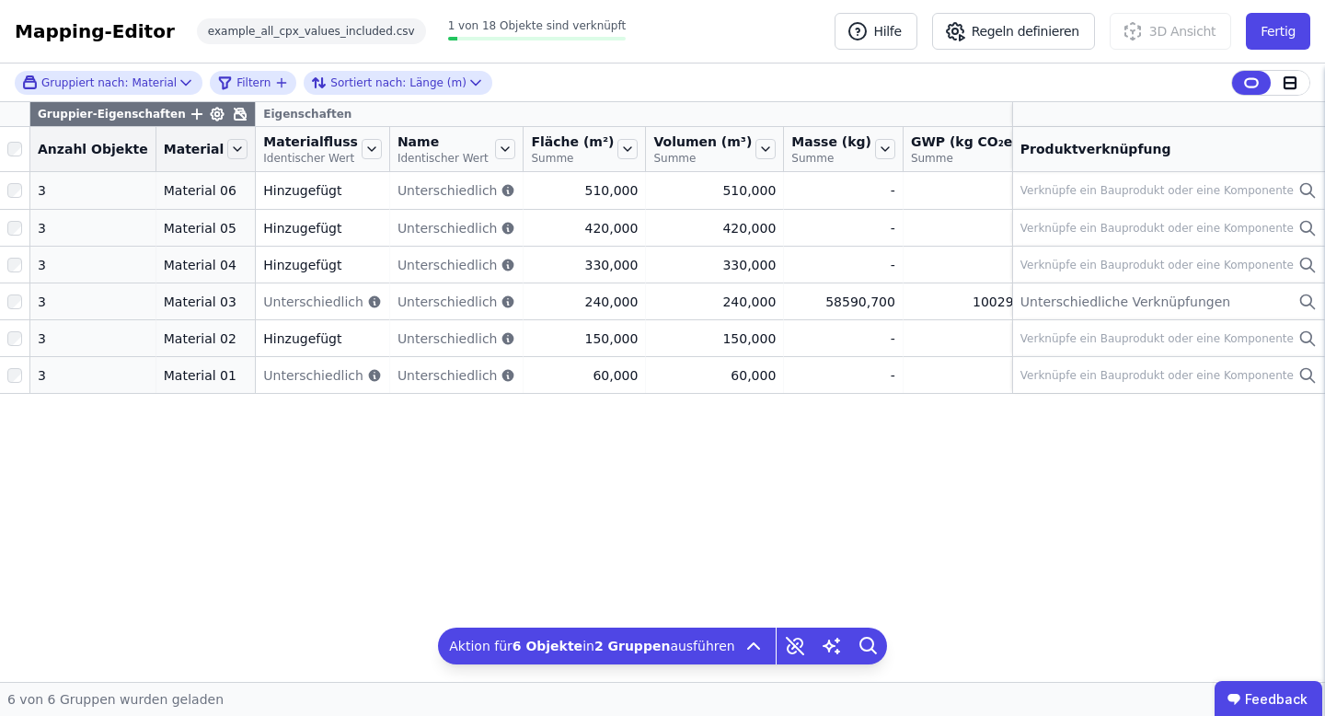
click at [376, 529] on div "Gruppier-Eigenschaften Eigenschaften Anzahl Objekte Material Materialfluss Iden…" at bounding box center [662, 392] width 1325 height 580
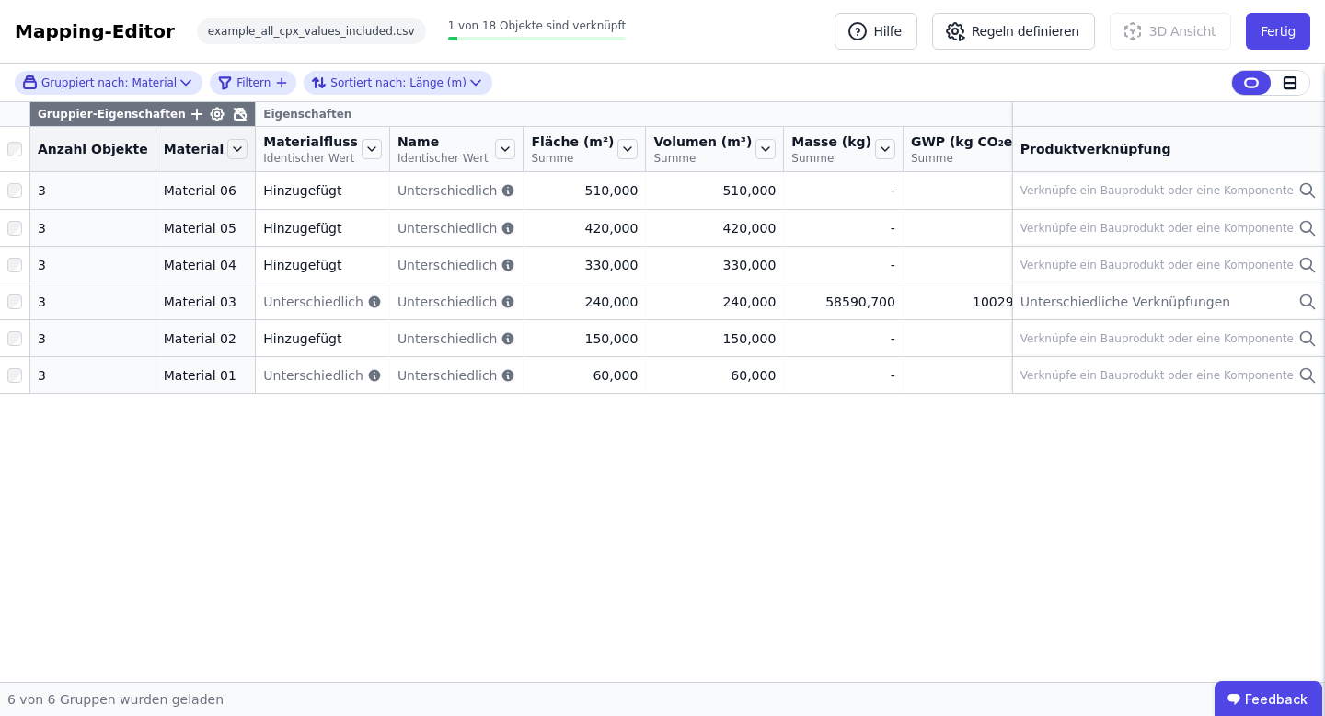
click at [235, 110] on icon at bounding box center [240, 114] width 11 height 11
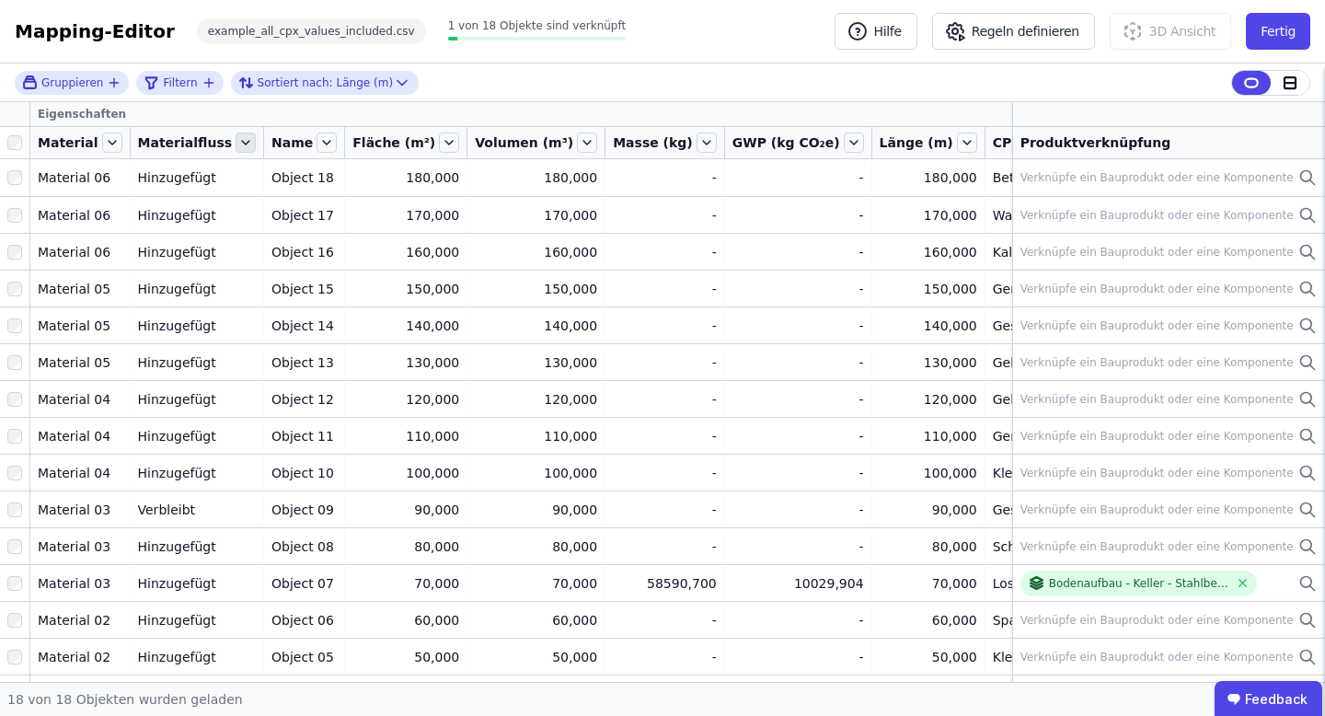
click at [236, 142] on icon at bounding box center [246, 142] width 20 height 20
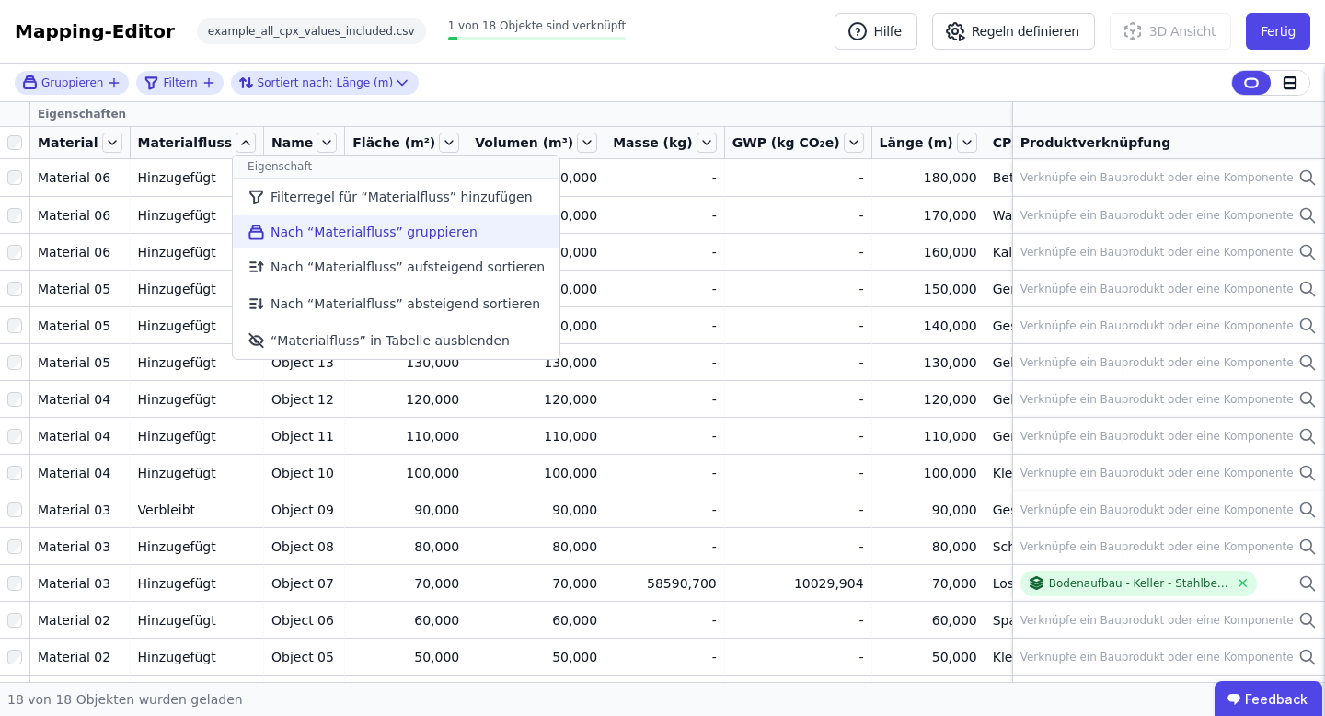
click at [301, 233] on li "Nach “Materialfluss” gruppieren" at bounding box center [396, 231] width 327 height 33
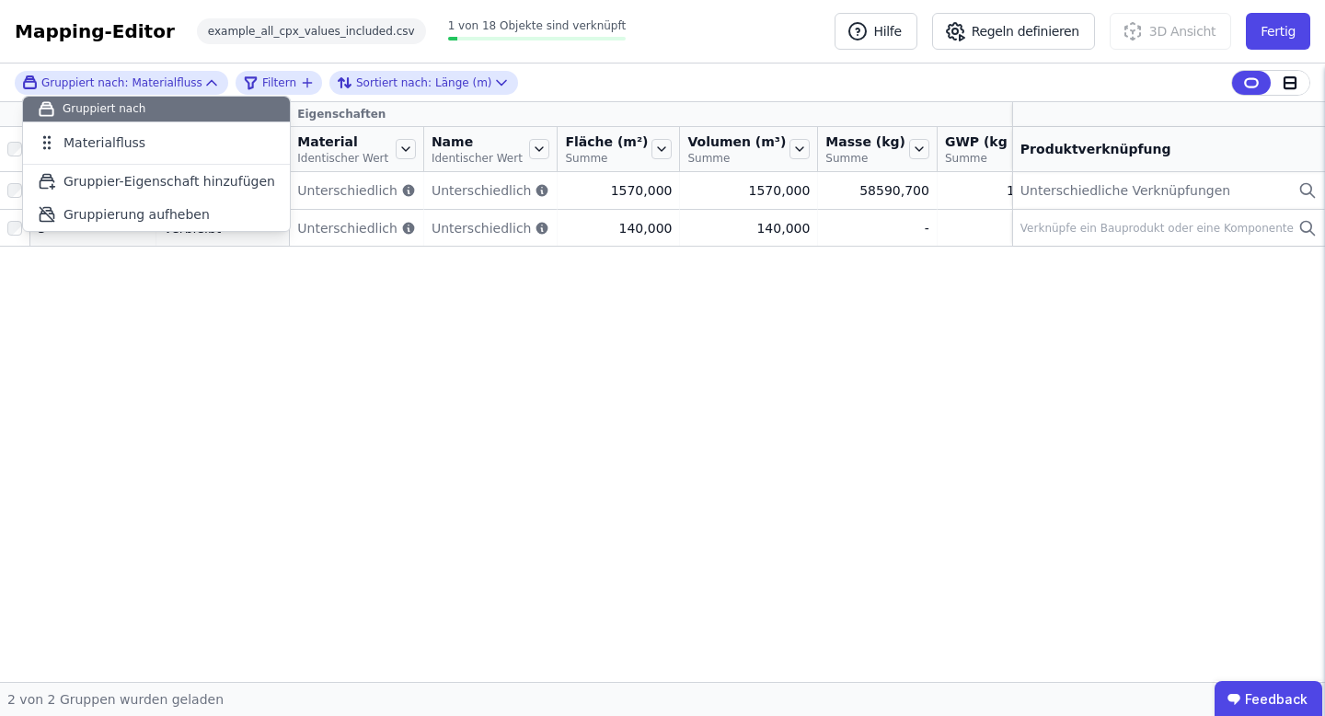
click at [259, 467] on div "Gruppier-Eigenschaften Eigenschaften Anzahl Objekte Materialfluss Material Iden…" at bounding box center [662, 392] width 1325 height 580
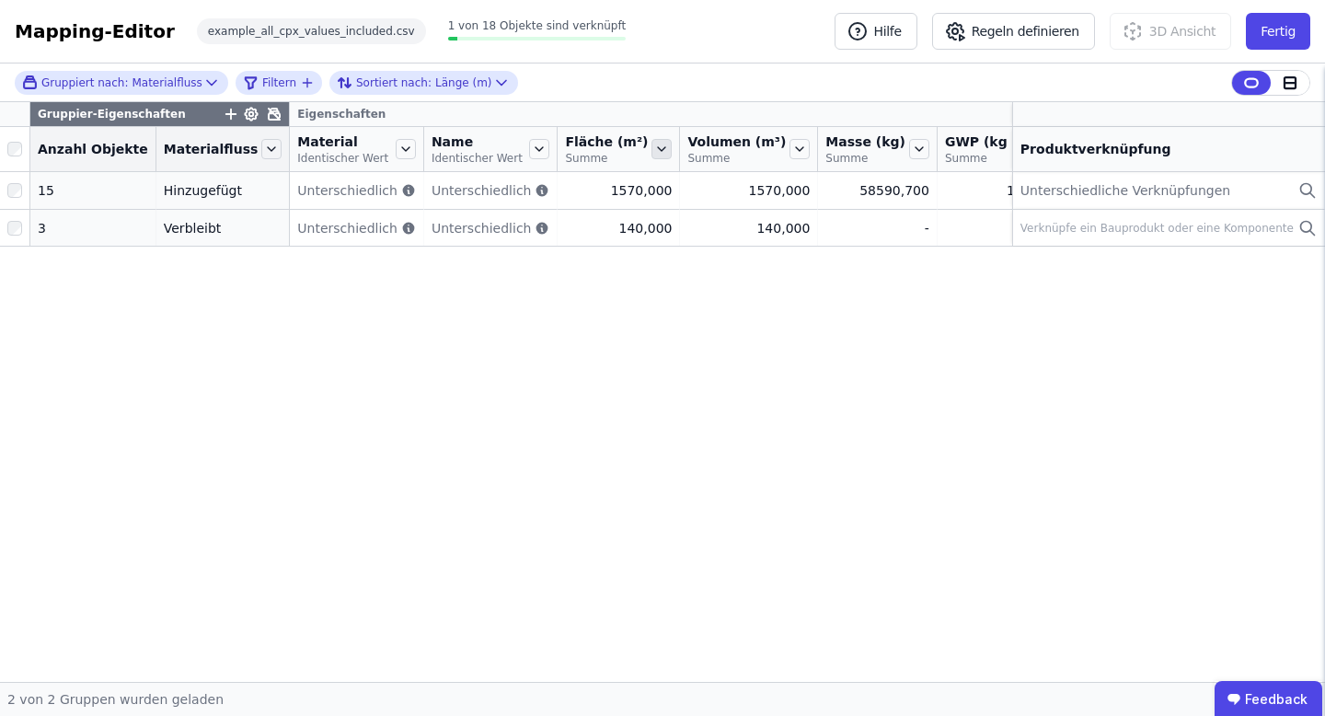
click at [651, 149] on icon at bounding box center [661, 149] width 20 height 20
click at [565, 162] on span "Summe" at bounding box center [606, 158] width 83 height 15
click at [565, 163] on span "Summe" at bounding box center [606, 158] width 83 height 15
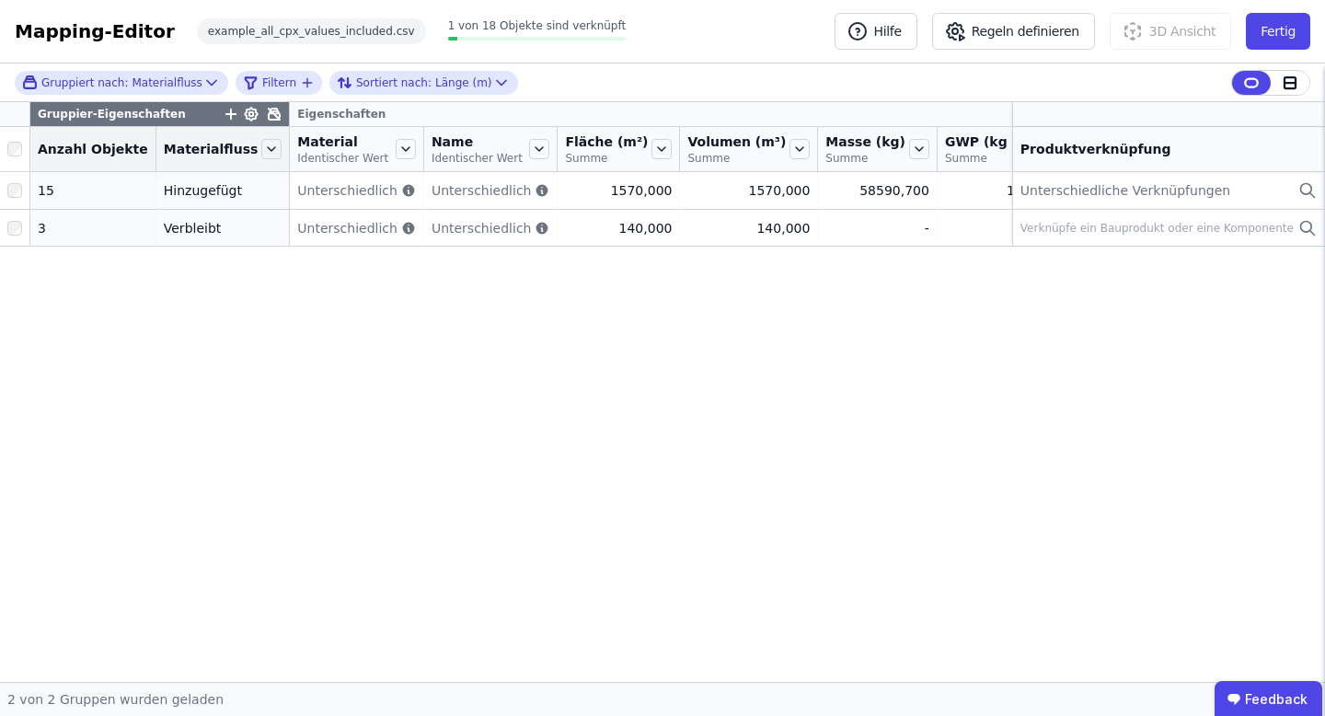
click at [269, 113] on icon at bounding box center [274, 114] width 11 height 11
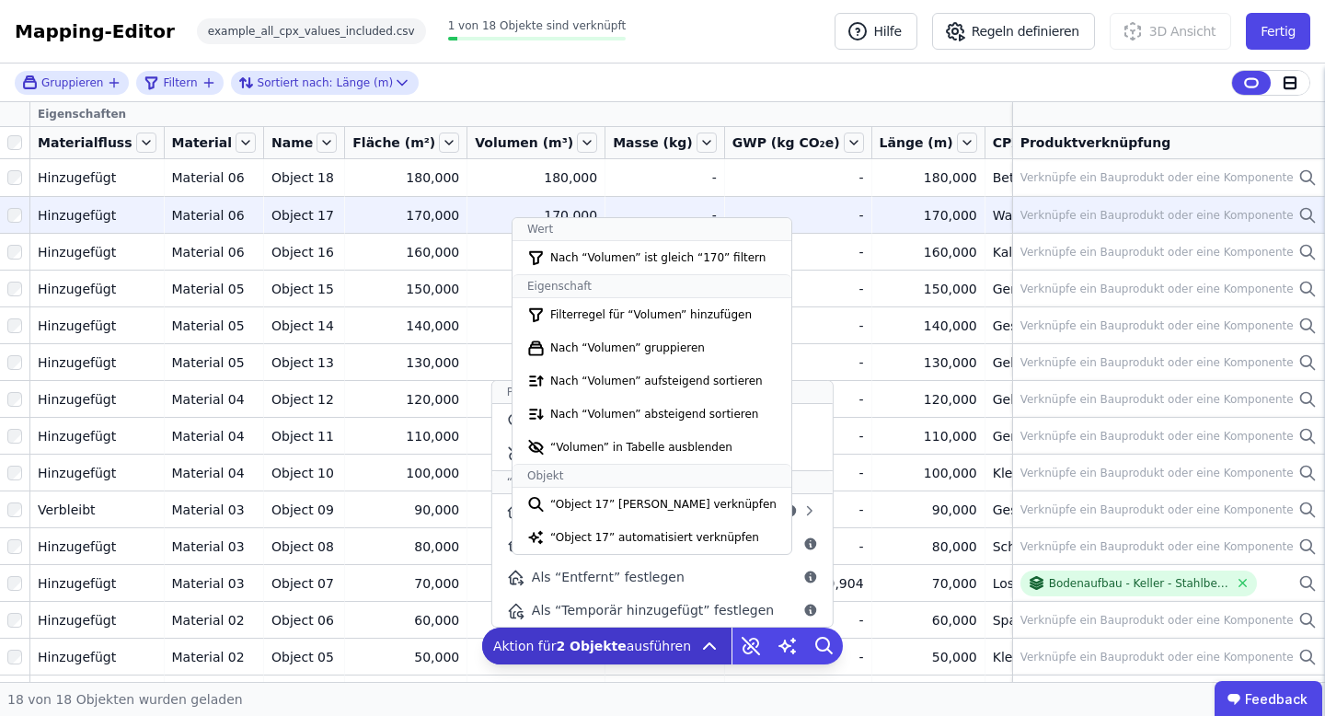
click at [686, 635] on div "Aktion für 2 Objekte ausführen Produktverknüpfung bearbeiten Manuell verknüpfen…" at bounding box center [606, 645] width 249 height 37
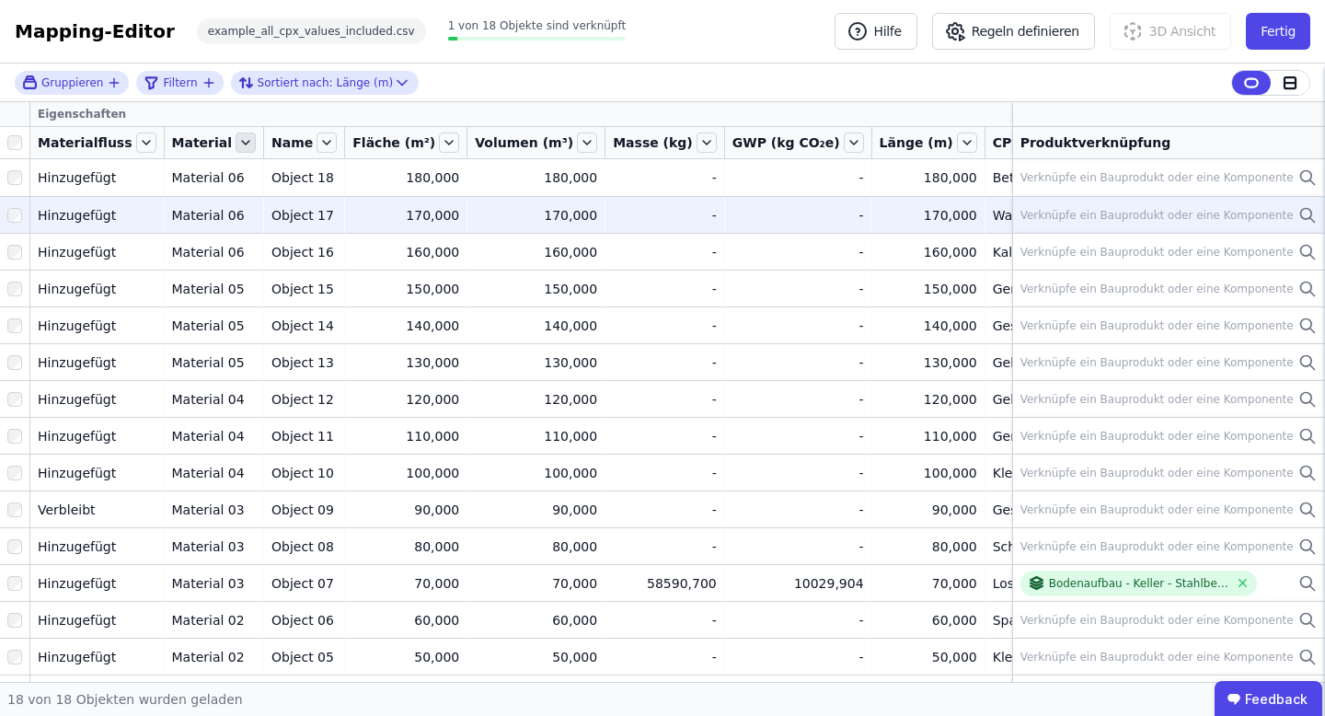
click at [236, 147] on icon at bounding box center [246, 142] width 20 height 20
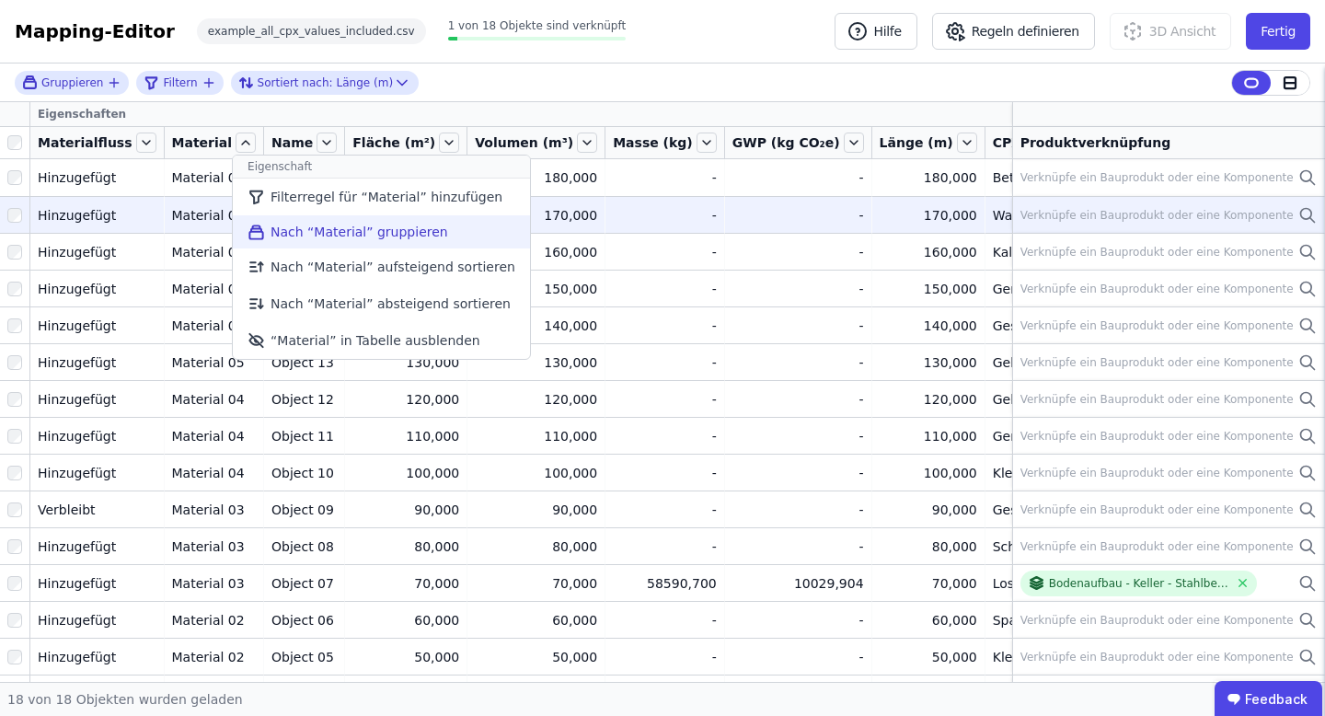
click at [305, 239] on li "Nach “Material” gruppieren" at bounding box center [381, 231] width 297 height 33
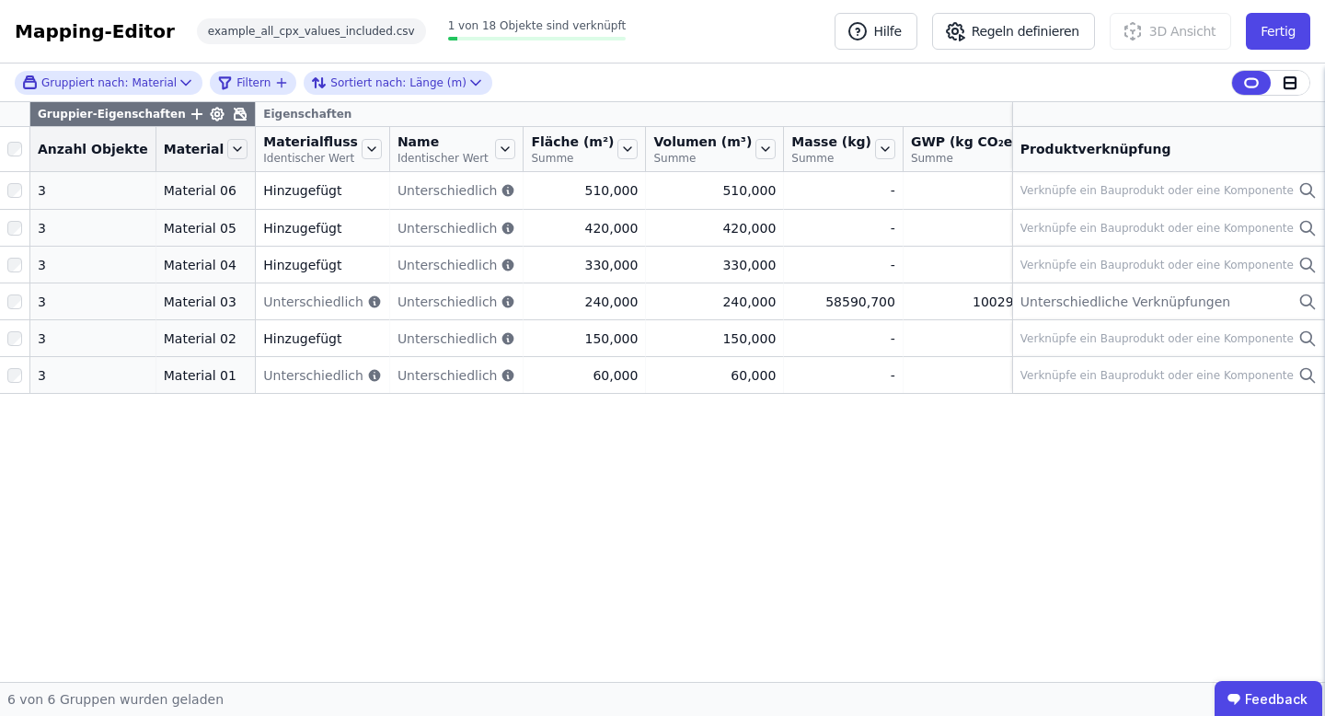
click at [574, 600] on div "Gruppier-Eigenschaften Eigenschaften Anzahl Objekte Material Materialfluss Iden…" at bounding box center [662, 392] width 1325 height 580
click at [233, 114] on icon at bounding box center [240, 114] width 15 height 15
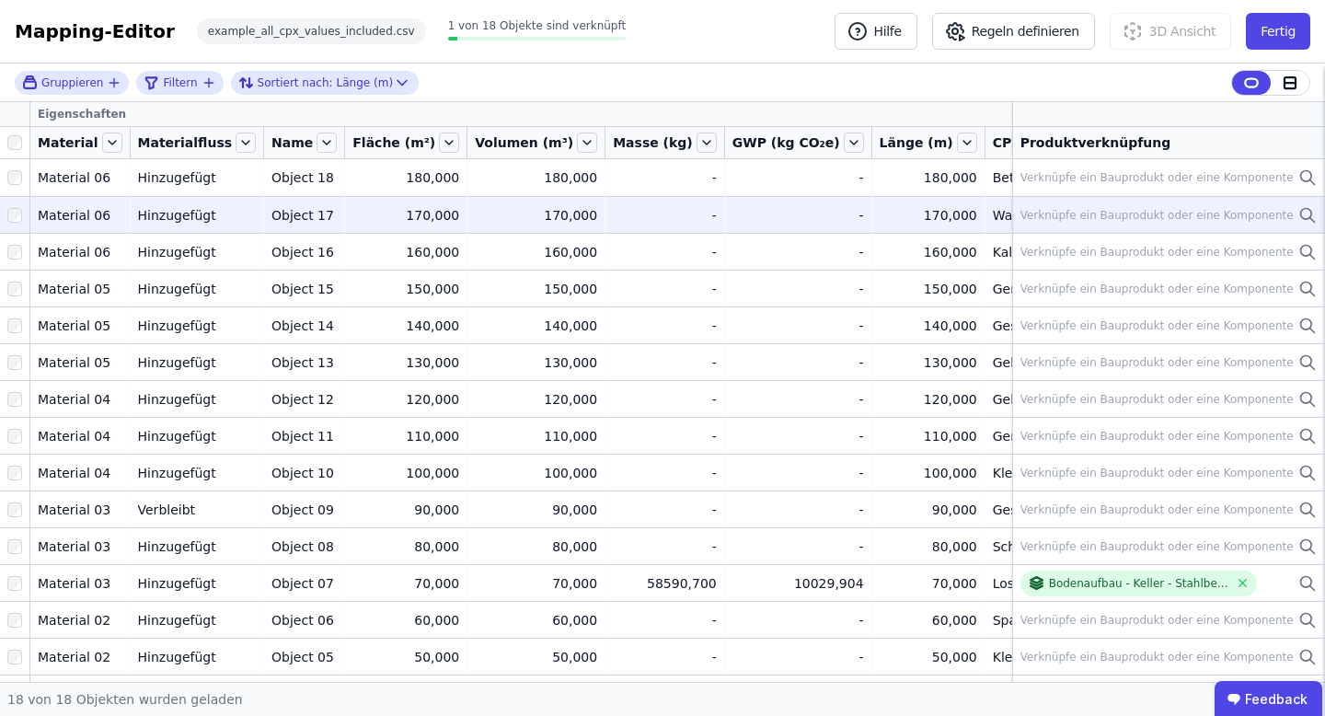
click at [8, 108] on th at bounding box center [15, 114] width 30 height 25
click at [1275, 31] on button "Fertig" at bounding box center [1278, 31] width 64 height 37
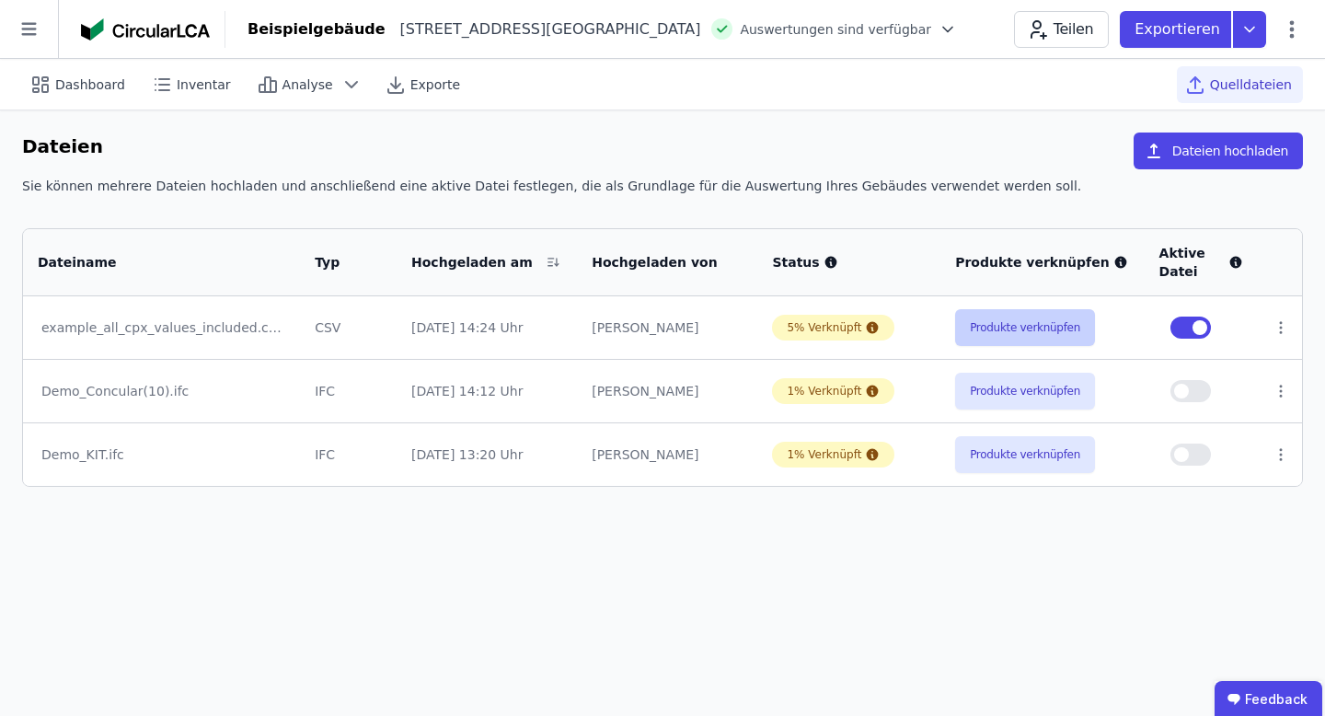
click at [995, 332] on button "Produkte verknüpfen" at bounding box center [1025, 327] width 140 height 37
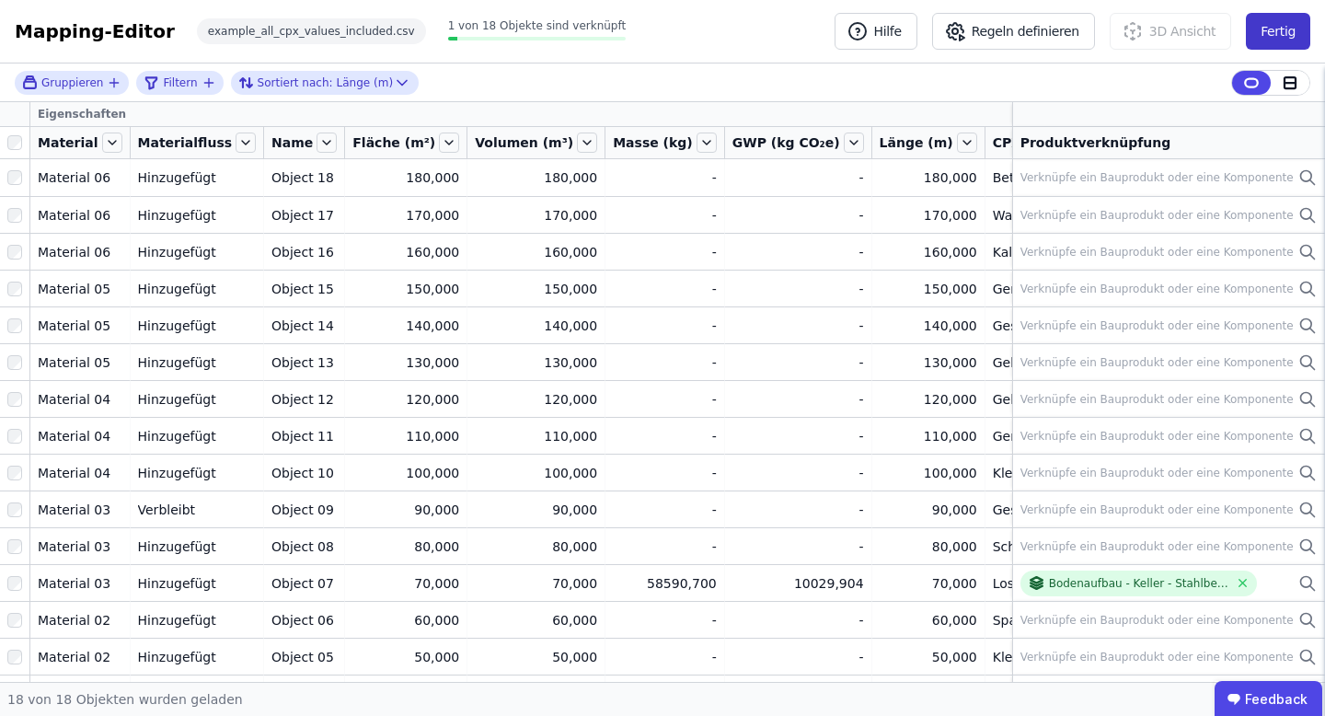
click at [1275, 17] on button "Fertig" at bounding box center [1278, 31] width 64 height 37
